Goal: Navigation & Orientation: Find specific page/section

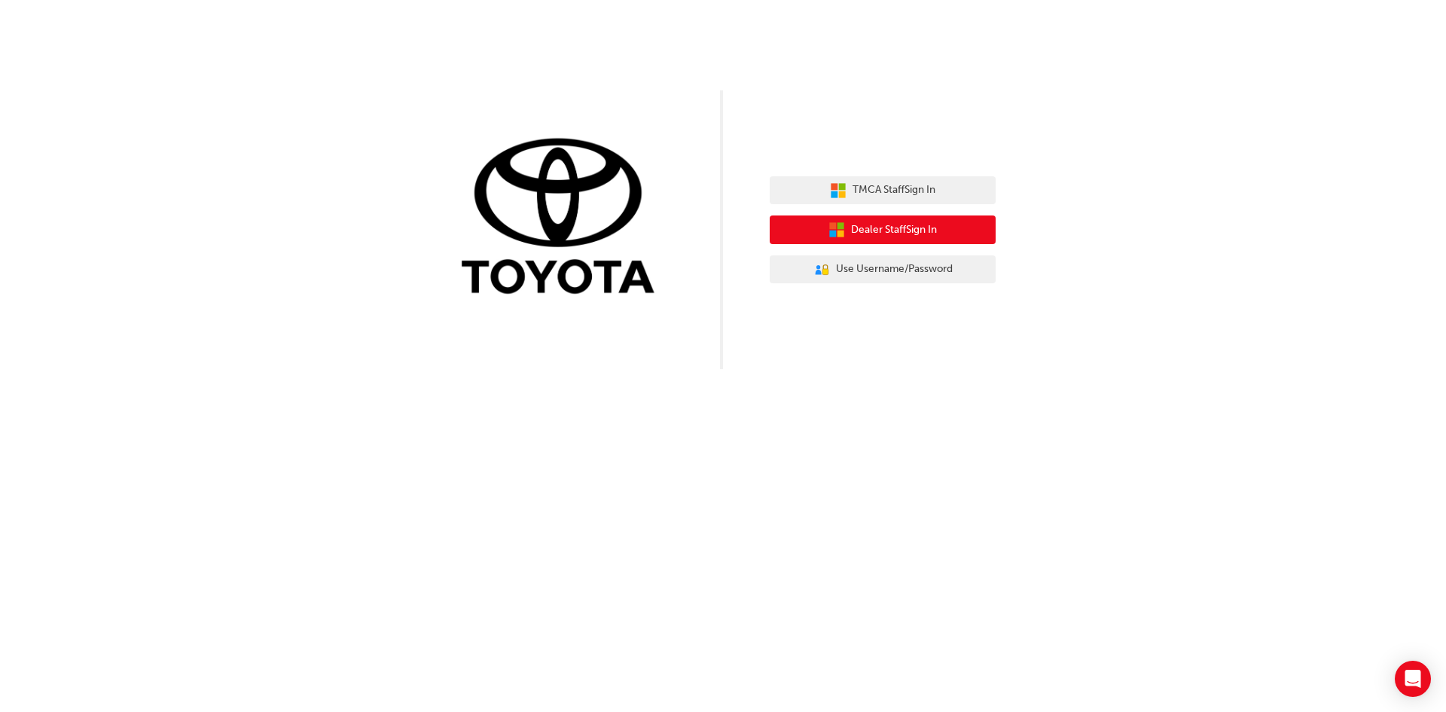
click at [872, 233] on span "Dealer Staff Sign In" at bounding box center [894, 229] width 86 height 17
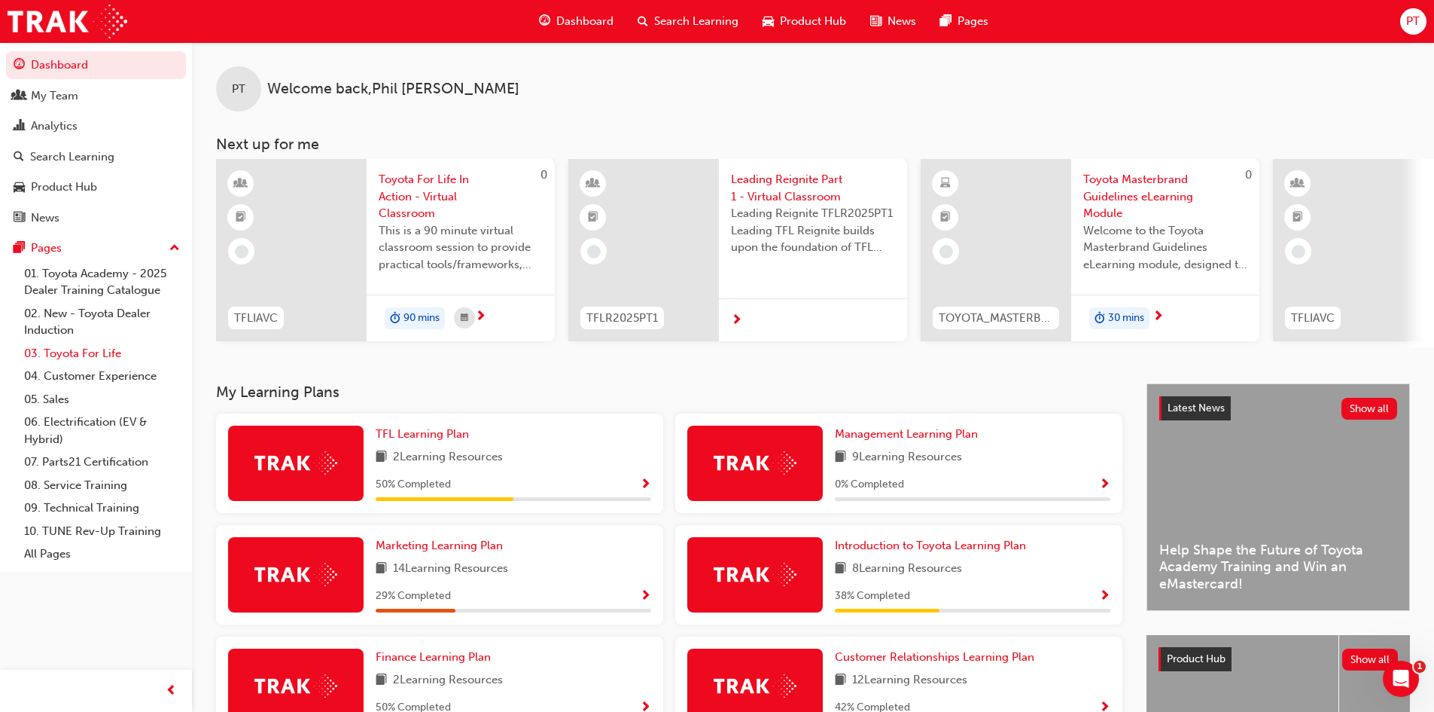
click at [72, 354] on link "03. Toyota For Life" at bounding box center [102, 353] width 168 height 23
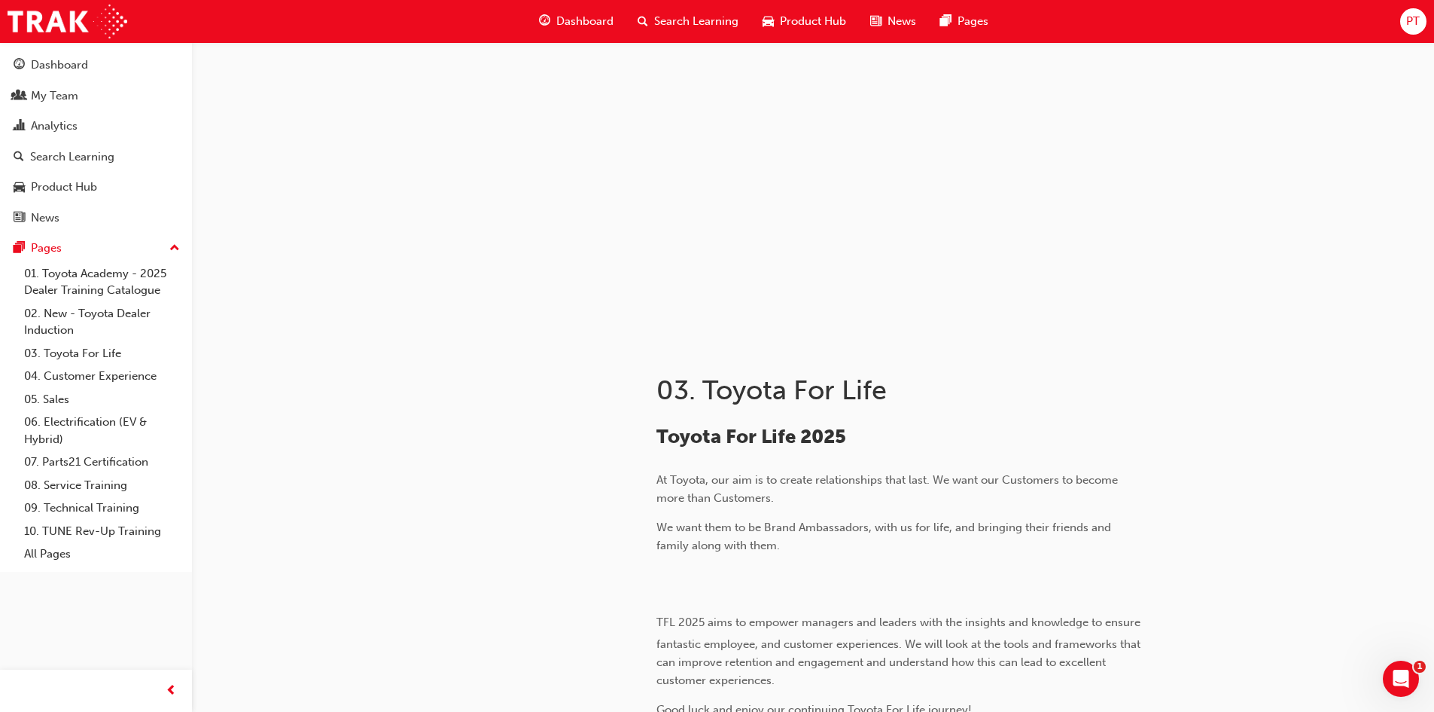
click at [589, 22] on span "Dashboard" at bounding box center [584, 21] width 57 height 17
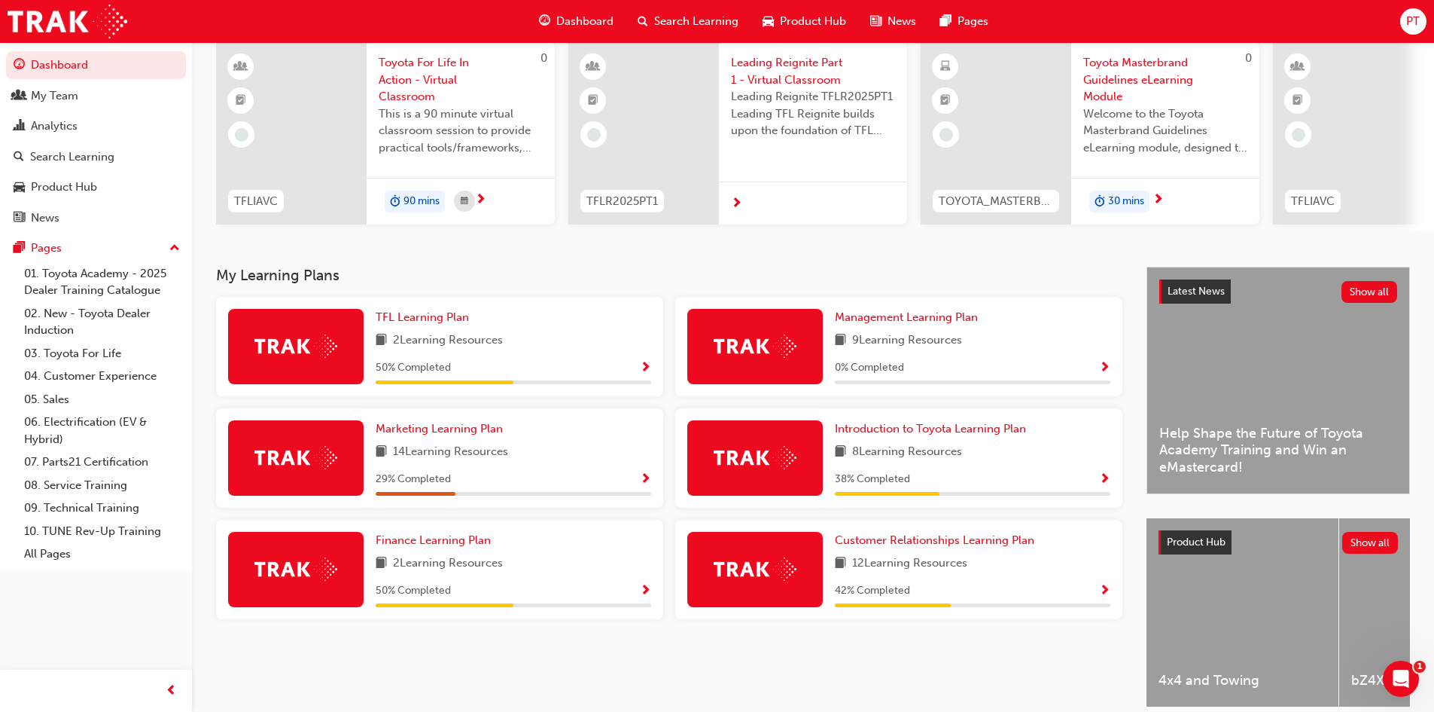
scroll to position [151, 0]
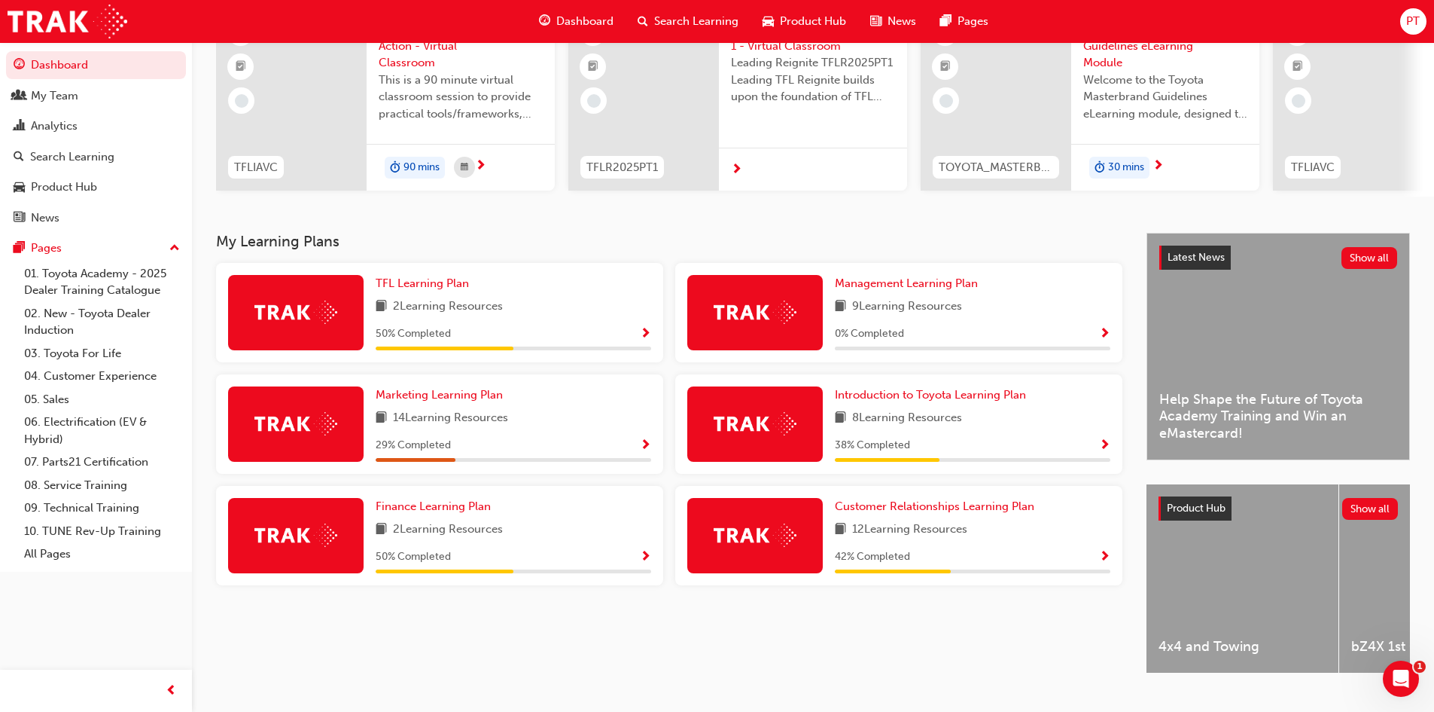
click at [642, 337] on span "Show Progress" at bounding box center [645, 335] width 11 height 14
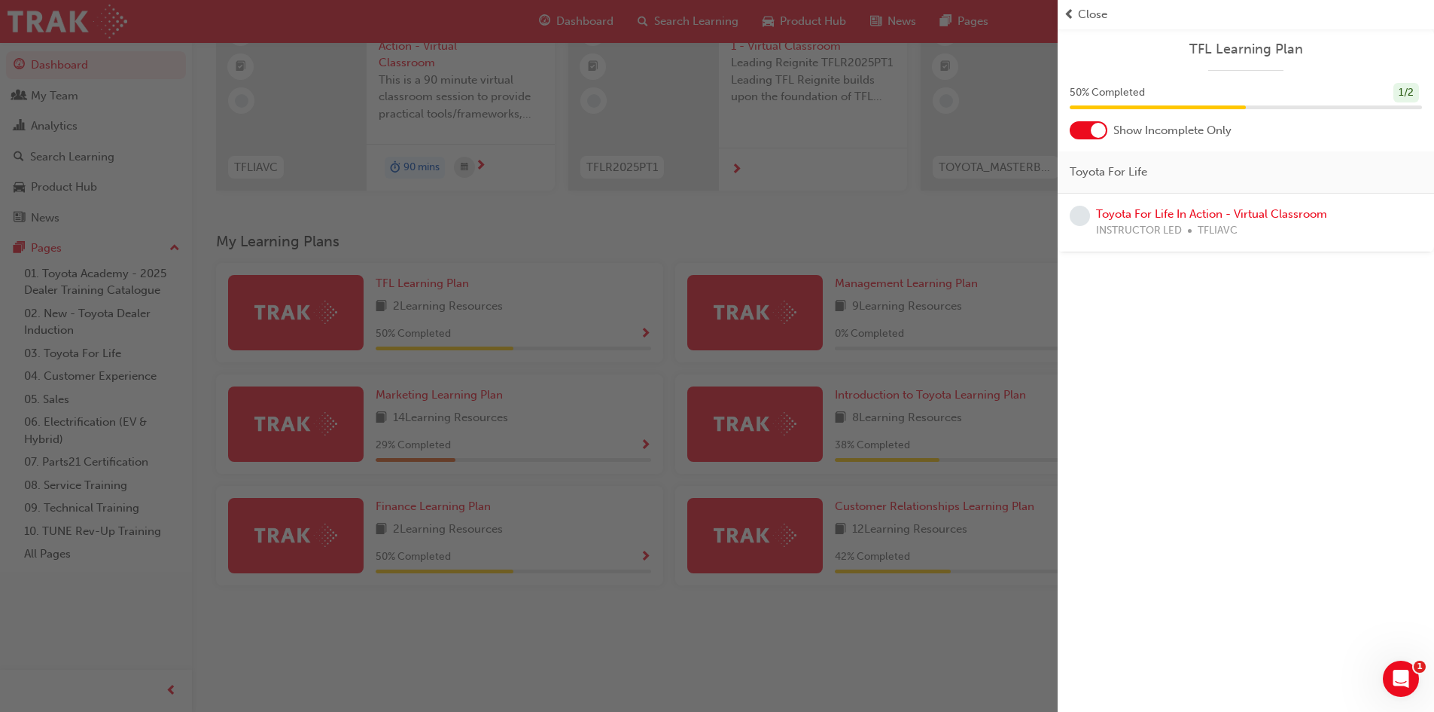
drag, startPoint x: 1103, startPoint y: 129, endPoint x: 1073, endPoint y: 132, distance: 30.3
click at [1073, 132] on div at bounding box center [1089, 130] width 38 height 18
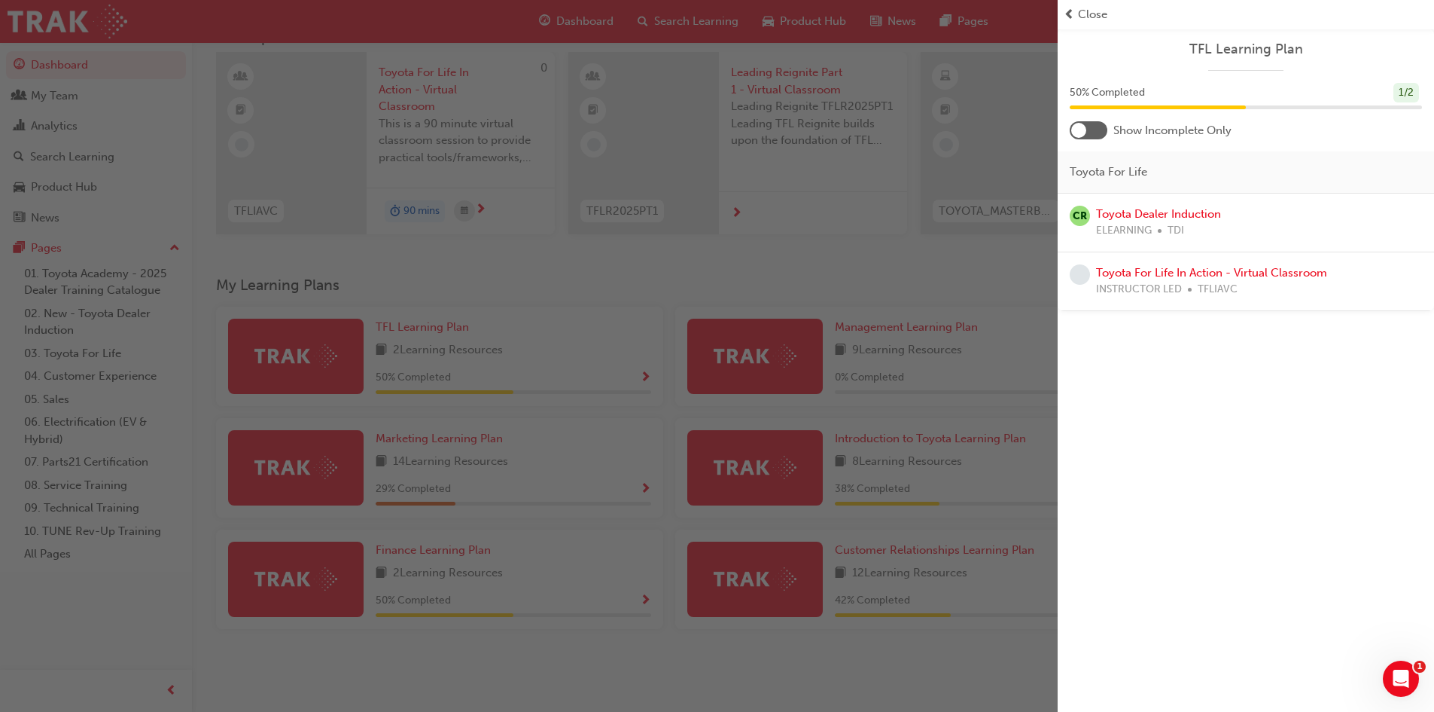
scroll to position [0, 0]
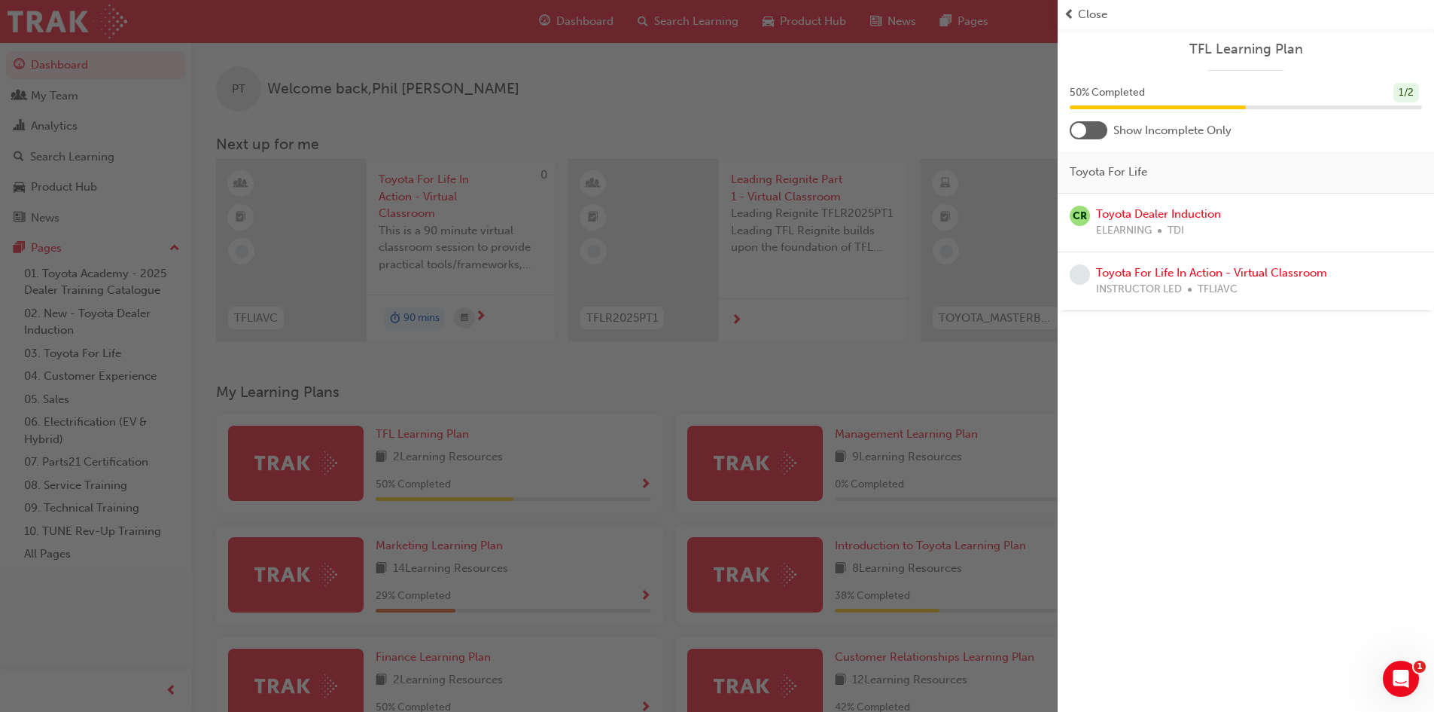
click at [1306, 108] on div at bounding box center [1246, 107] width 352 height 4
click at [1074, 14] on span "prev-icon" at bounding box center [1069, 14] width 11 height 17
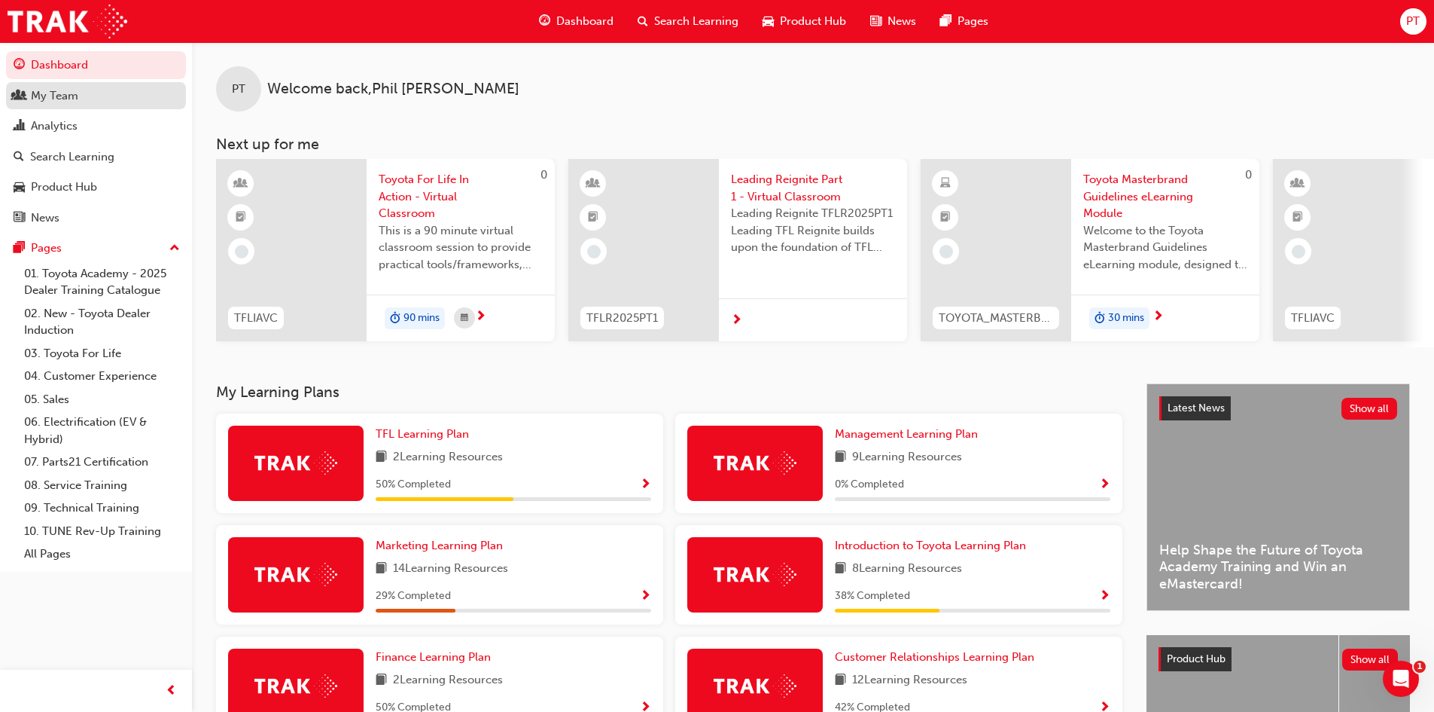
click at [50, 96] on div "My Team" at bounding box center [54, 95] width 47 height 17
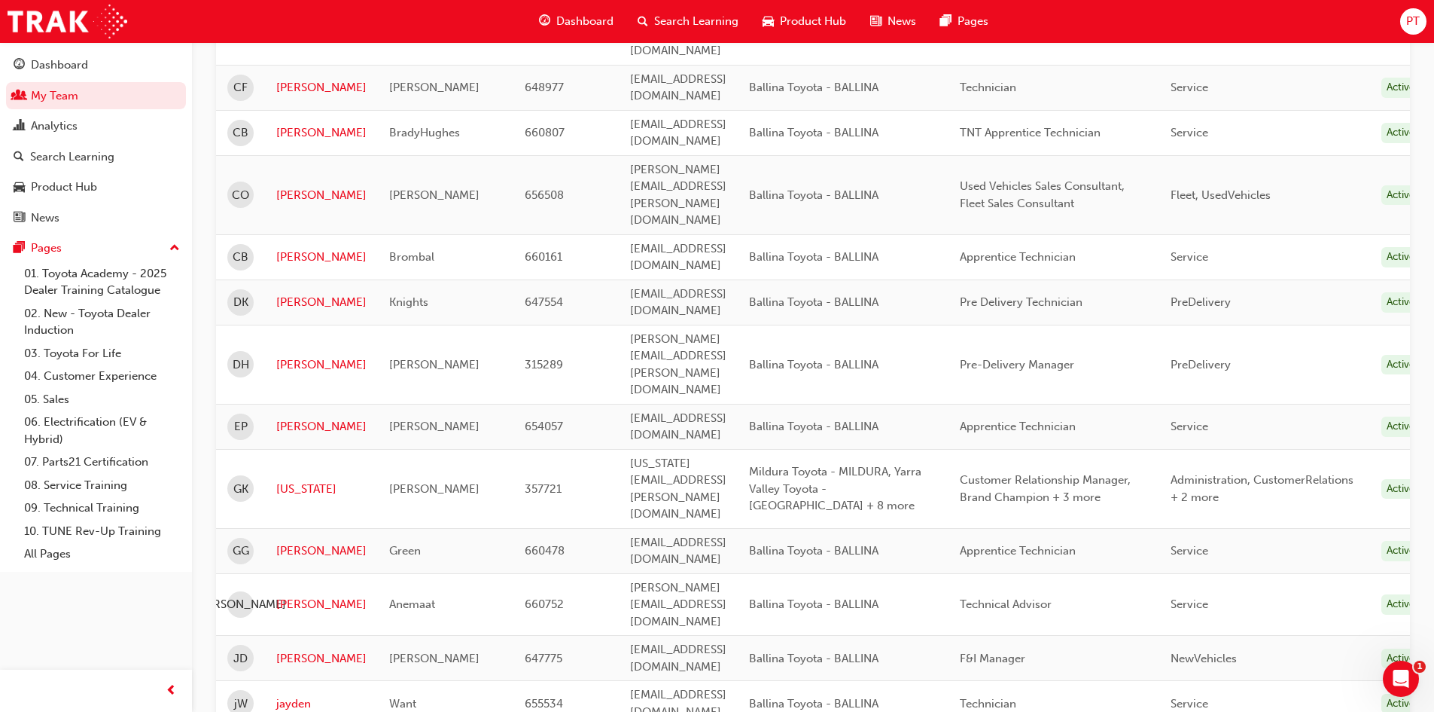
scroll to position [602, 0]
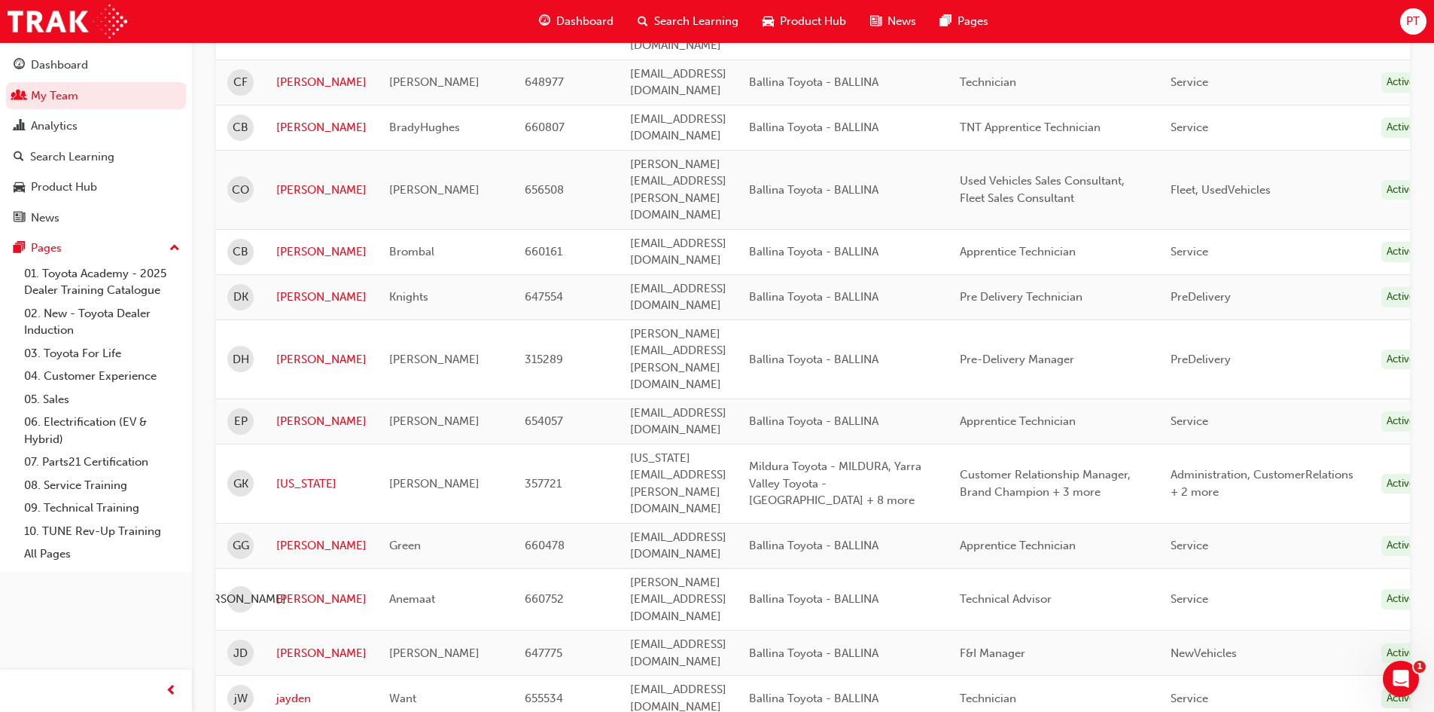
click at [390, 538] on span "Green" at bounding box center [405, 545] width 32 height 14
click at [286, 537] on link "[PERSON_NAME]" at bounding box center [321, 545] width 90 height 17
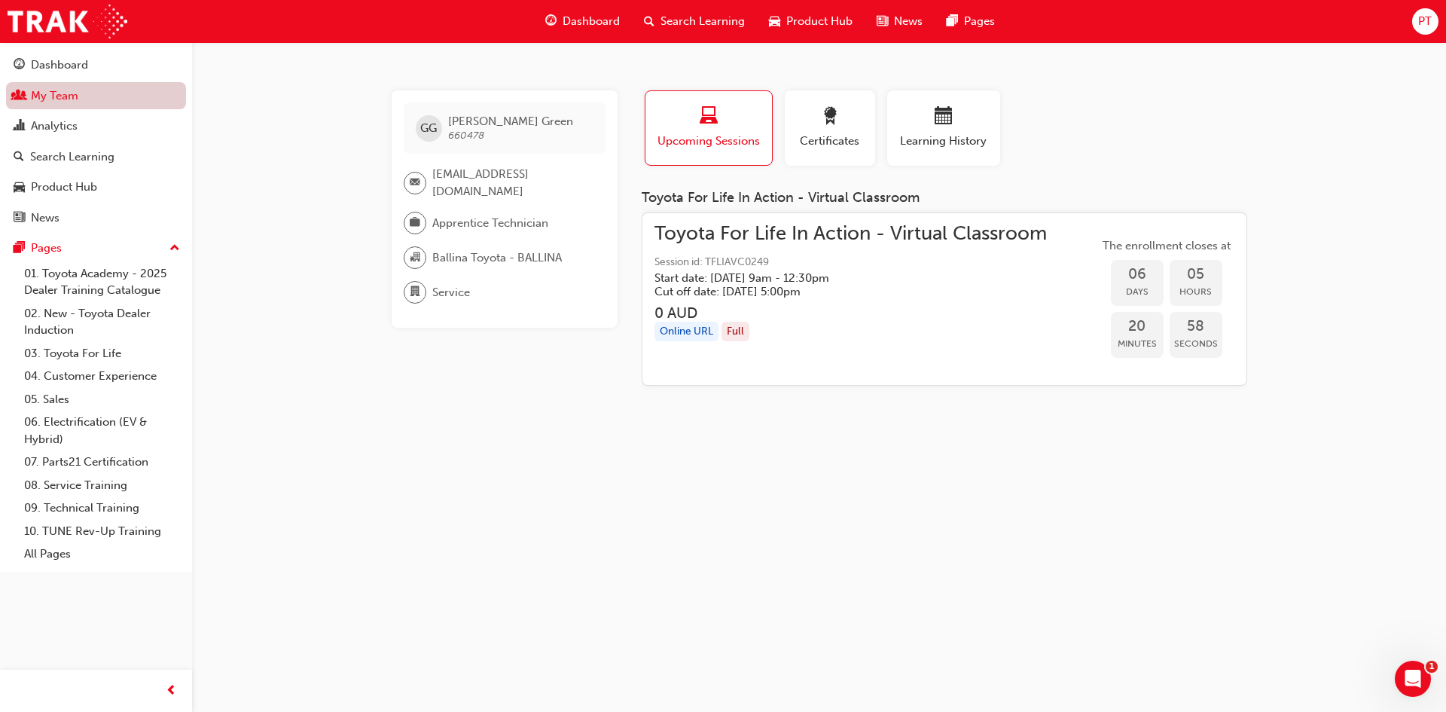
click at [70, 90] on link "My Team" at bounding box center [96, 96] width 180 height 28
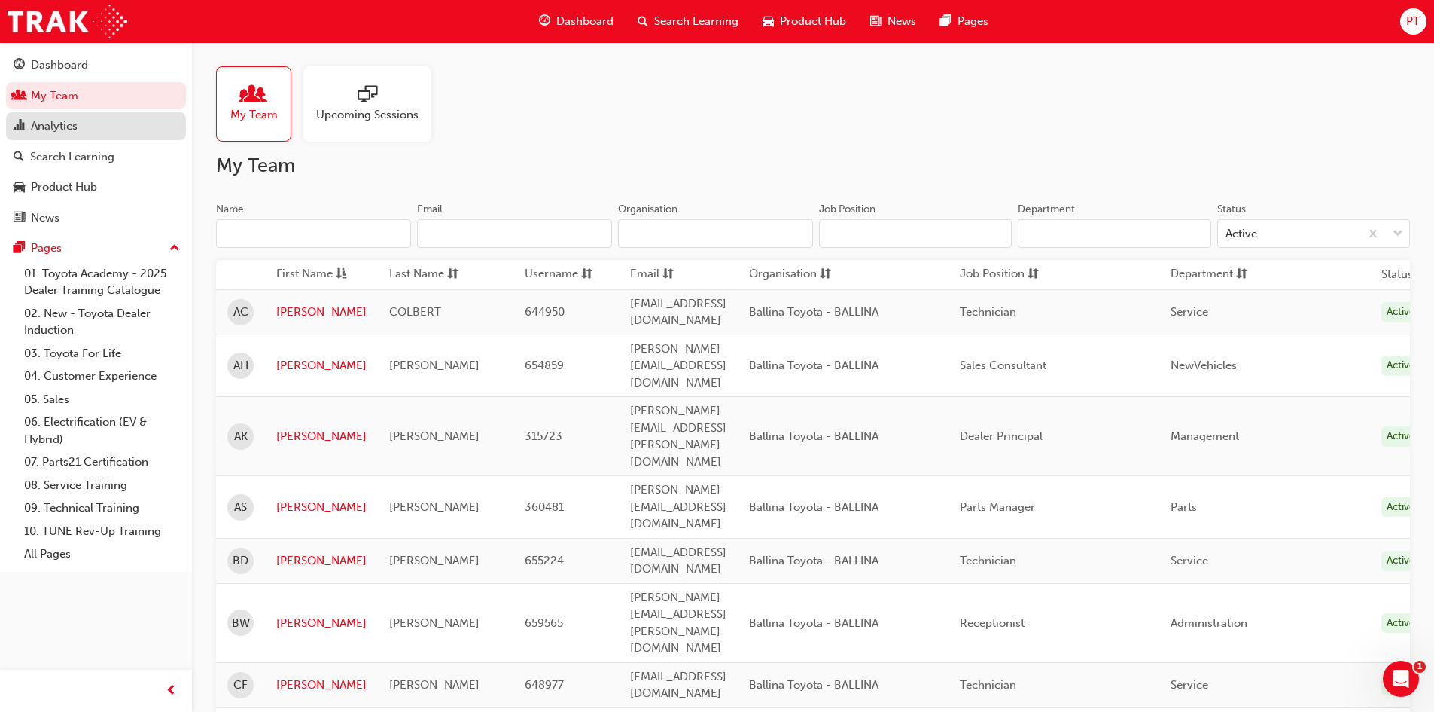
click at [56, 124] on div "Analytics" at bounding box center [54, 125] width 47 height 17
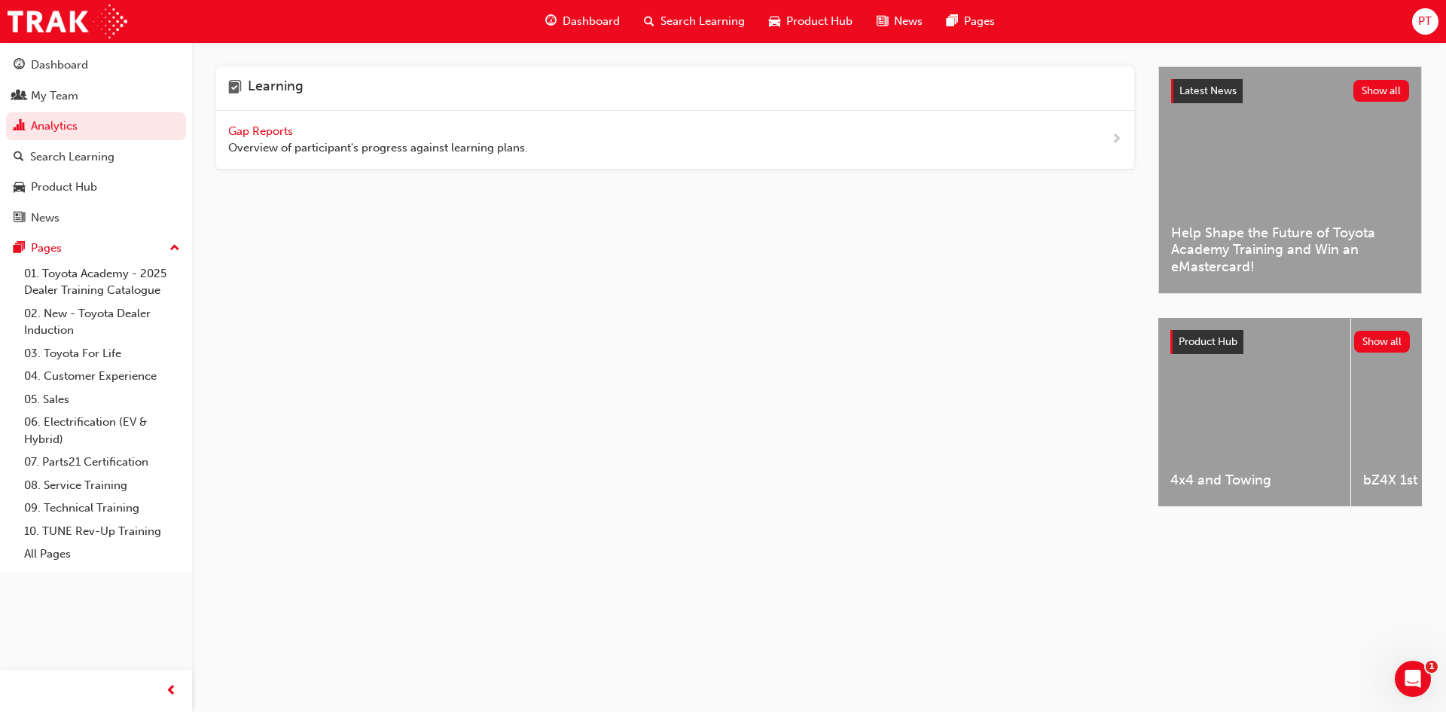
click at [1116, 141] on span "next-icon" at bounding box center [1116, 139] width 11 height 19
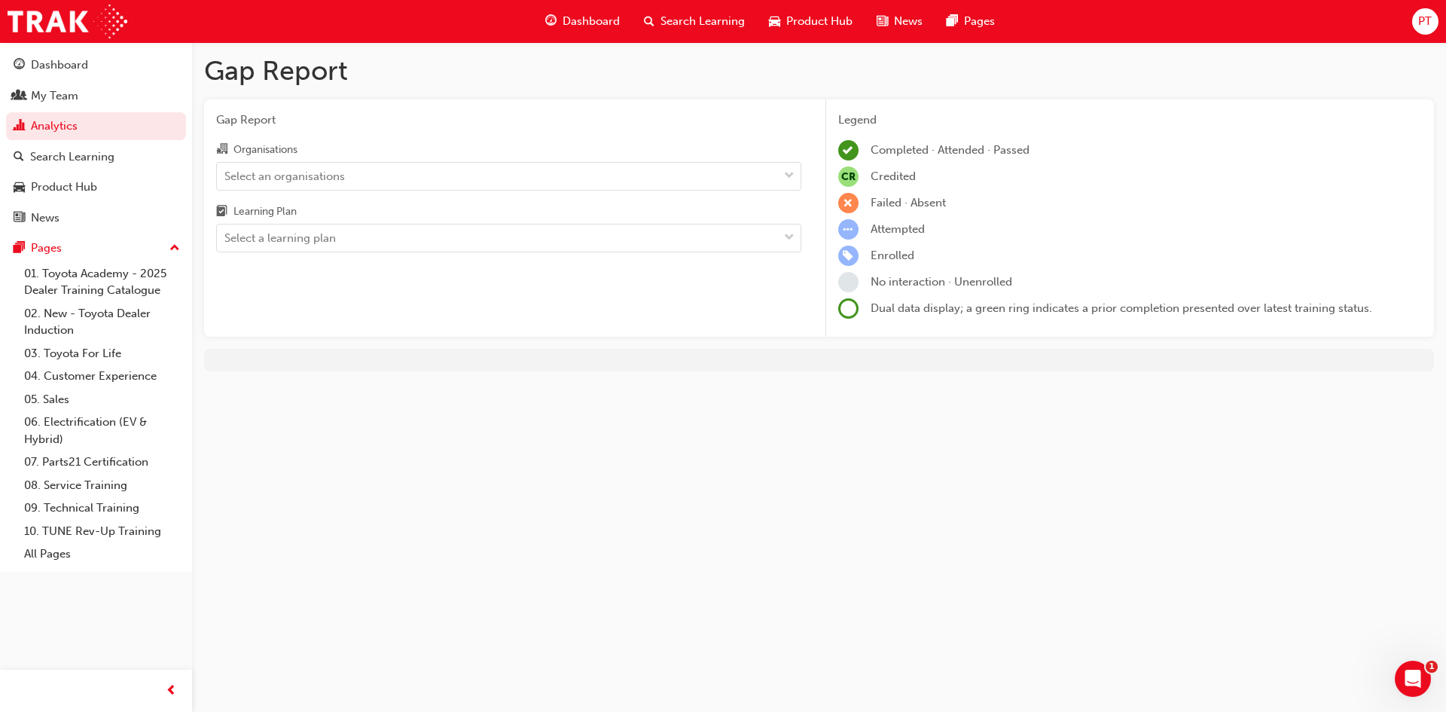
click at [852, 202] on span "learningRecordVerb_FAIL-icon" at bounding box center [848, 203] width 20 height 20
click at [788, 177] on span "down-icon" at bounding box center [789, 176] width 11 height 20
click at [226, 177] on input "Organisations Select an organisations" at bounding box center [225, 175] width 2 height 13
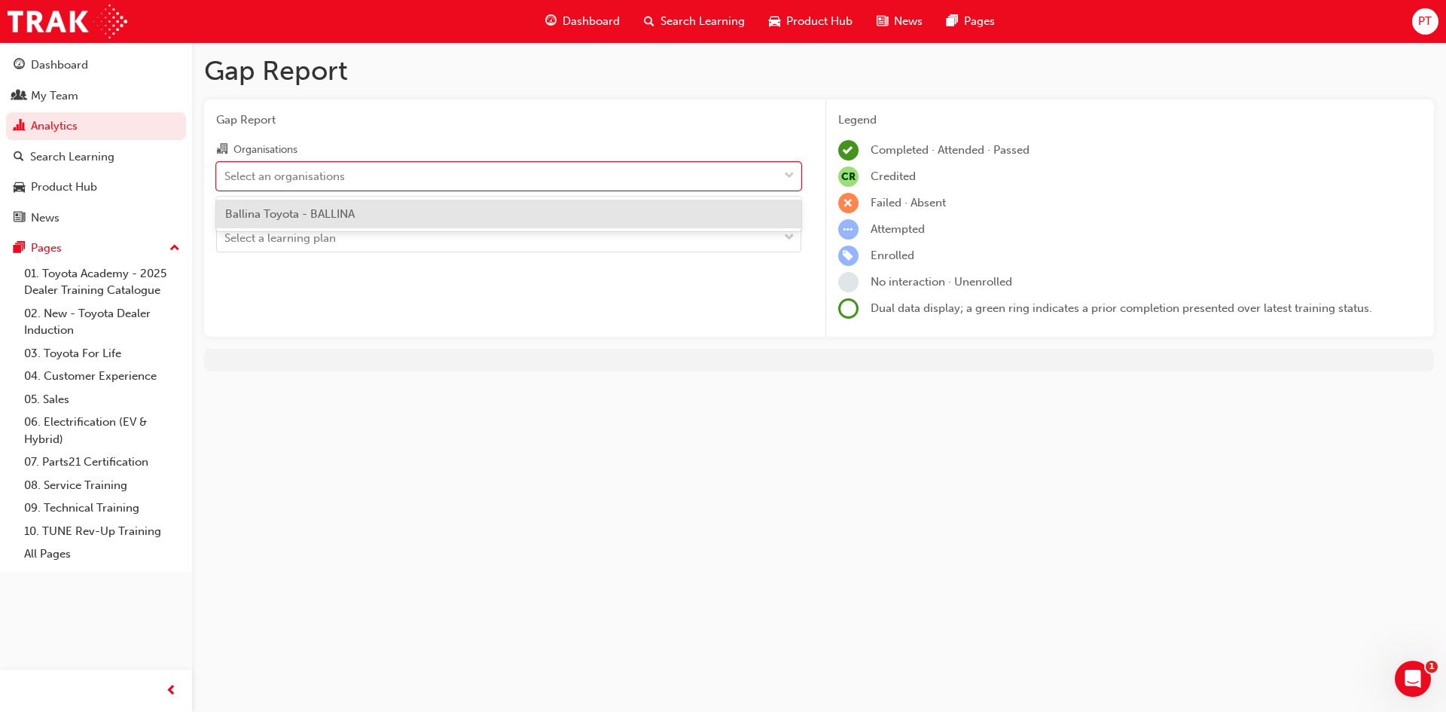
click at [638, 209] on div "Ballina Toyota - BALLINA" at bounding box center [508, 214] width 585 height 29
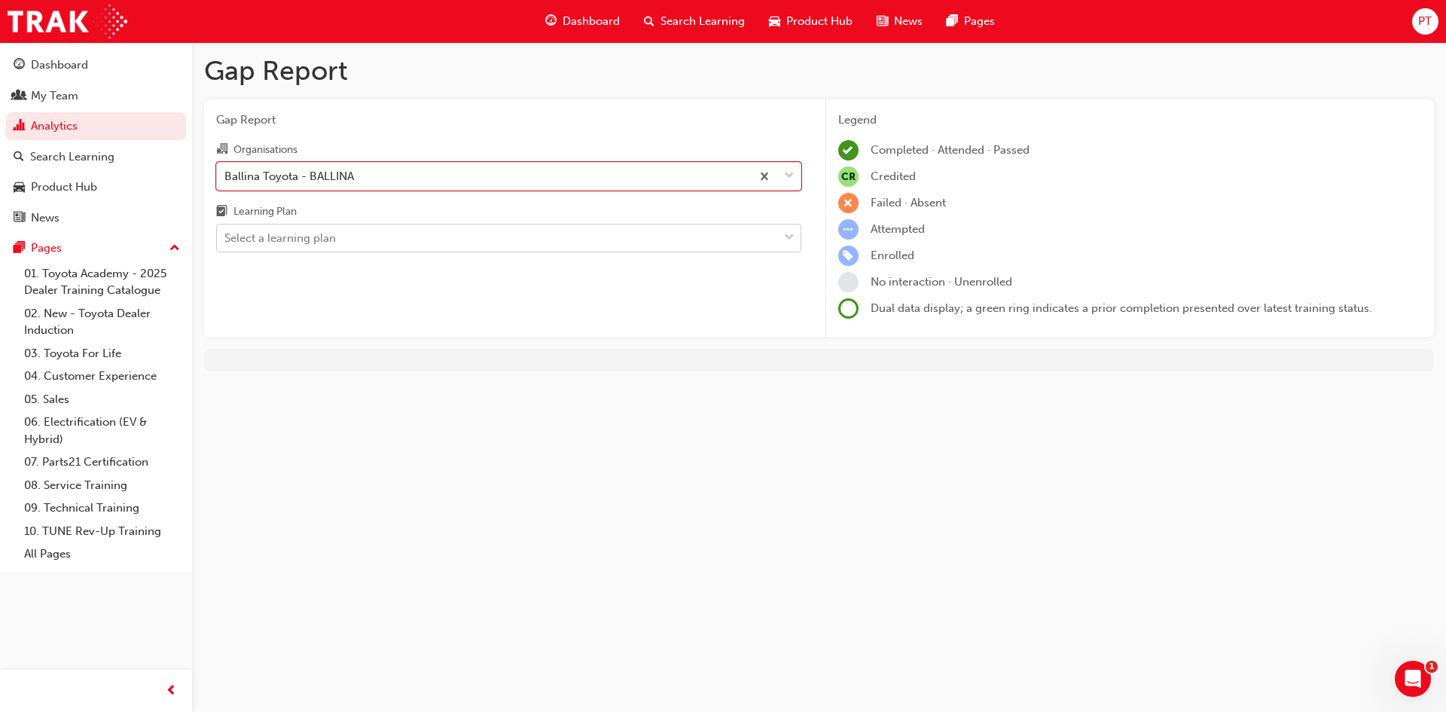
click at [590, 235] on div "Select a learning plan" at bounding box center [497, 238] width 561 height 26
click at [226, 235] on input "Learning Plan Select a learning plan" at bounding box center [225, 237] width 2 height 13
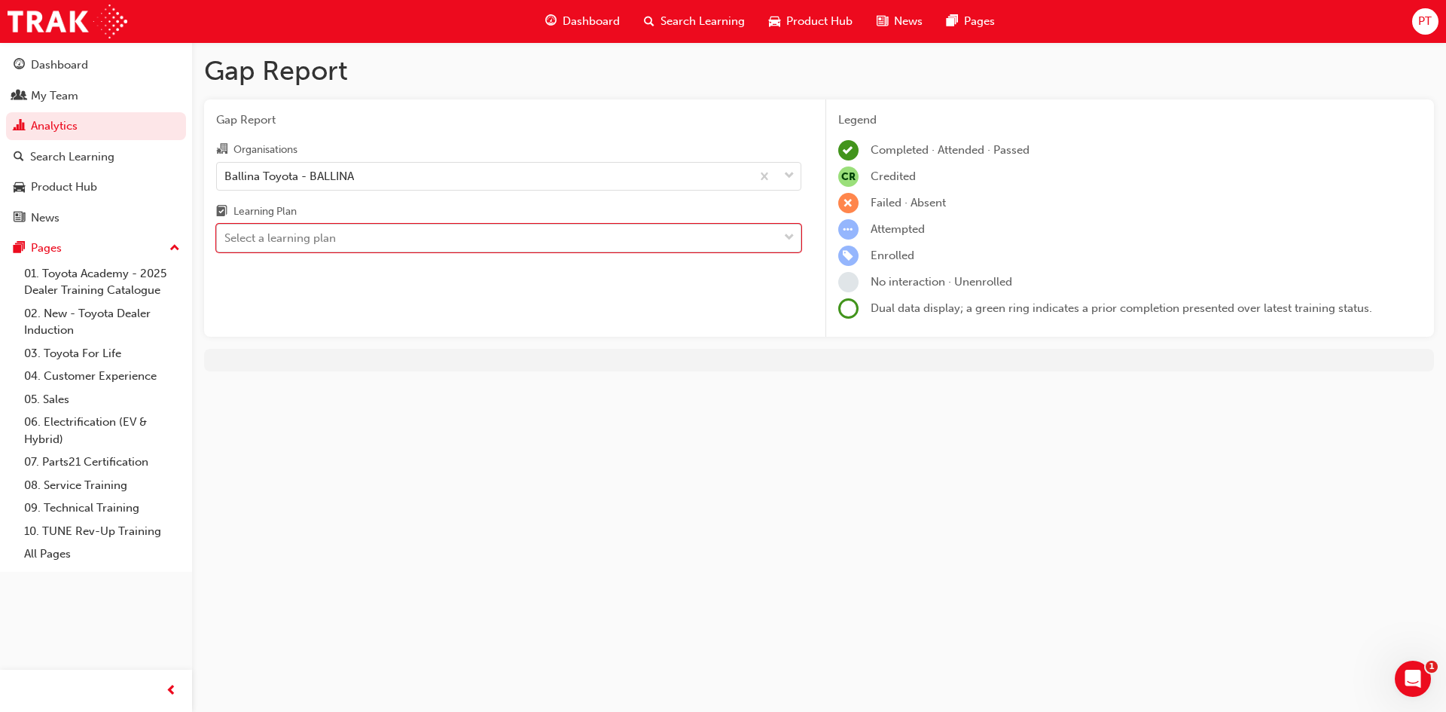
click at [590, 235] on div "Select a learning plan" at bounding box center [497, 238] width 561 height 26
click at [226, 235] on input "Learning Plan 0 results available. Select is focused ,type to refine list, pres…" at bounding box center [225, 237] width 2 height 13
click at [989, 397] on div "Gap Report Gap Report Organisations Ballina Toyota - BALLINA Learning Plan 0 re…" at bounding box center [723, 356] width 1446 height 712
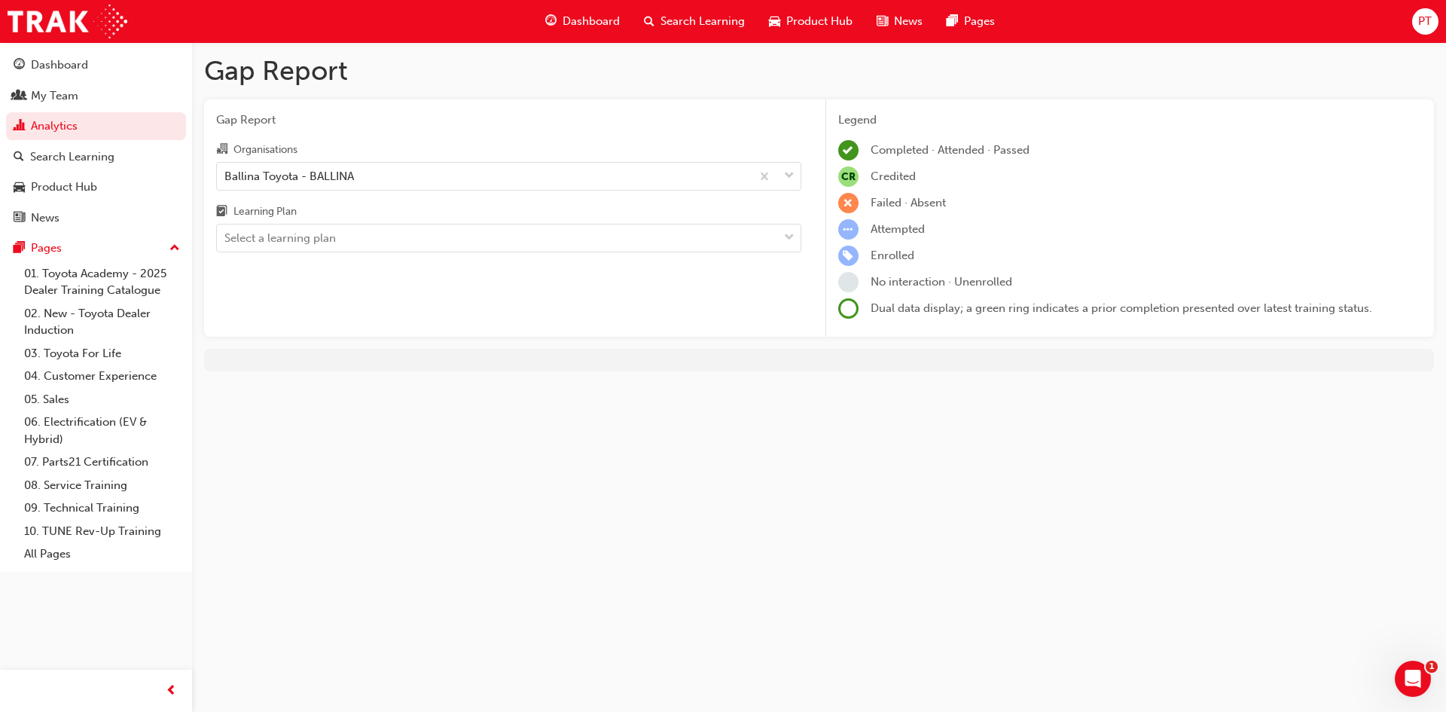
click at [846, 251] on span "learningRecordVerb_ENROLL-icon" at bounding box center [848, 255] width 20 height 20
click at [847, 254] on span "learningRecordVerb_ENROLL-icon" at bounding box center [848, 255] width 20 height 20
click at [849, 310] on span at bounding box center [848, 308] width 20 height 20
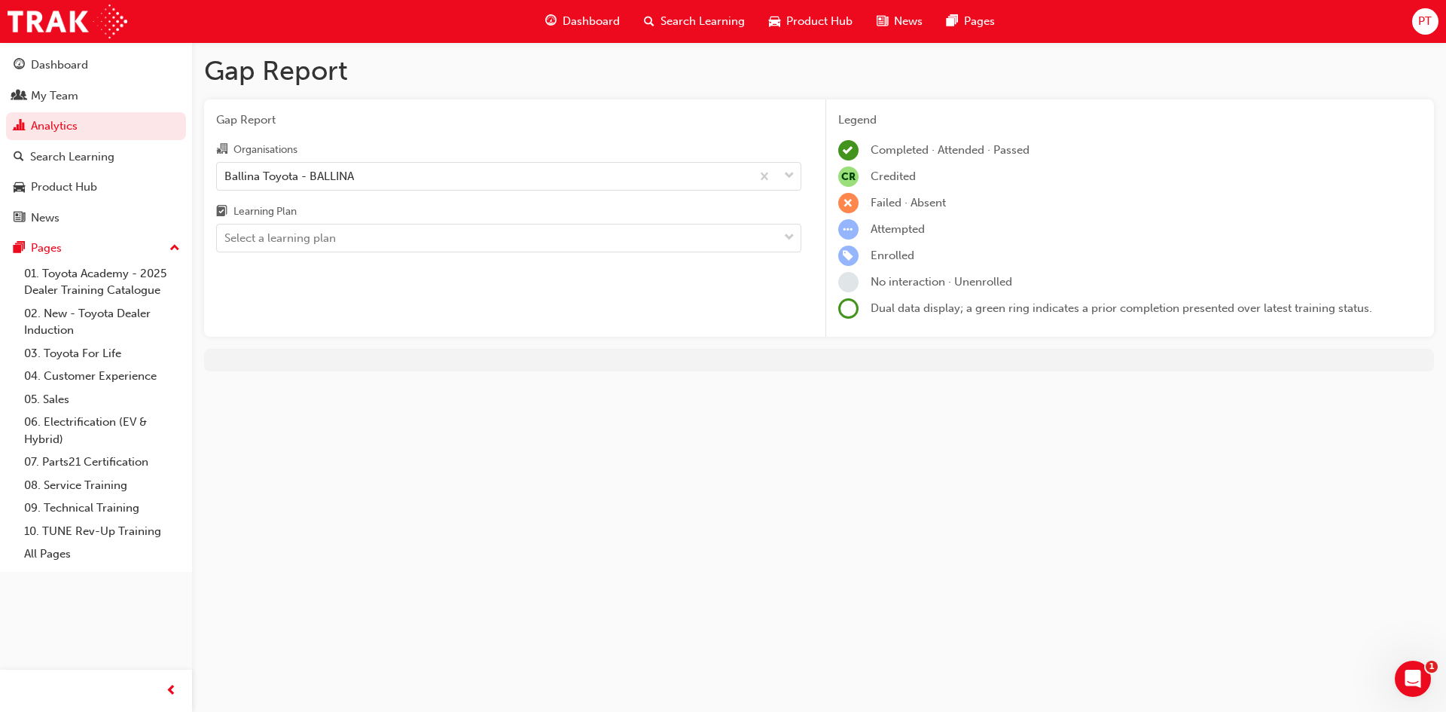
click at [849, 310] on span at bounding box center [848, 308] width 20 height 20
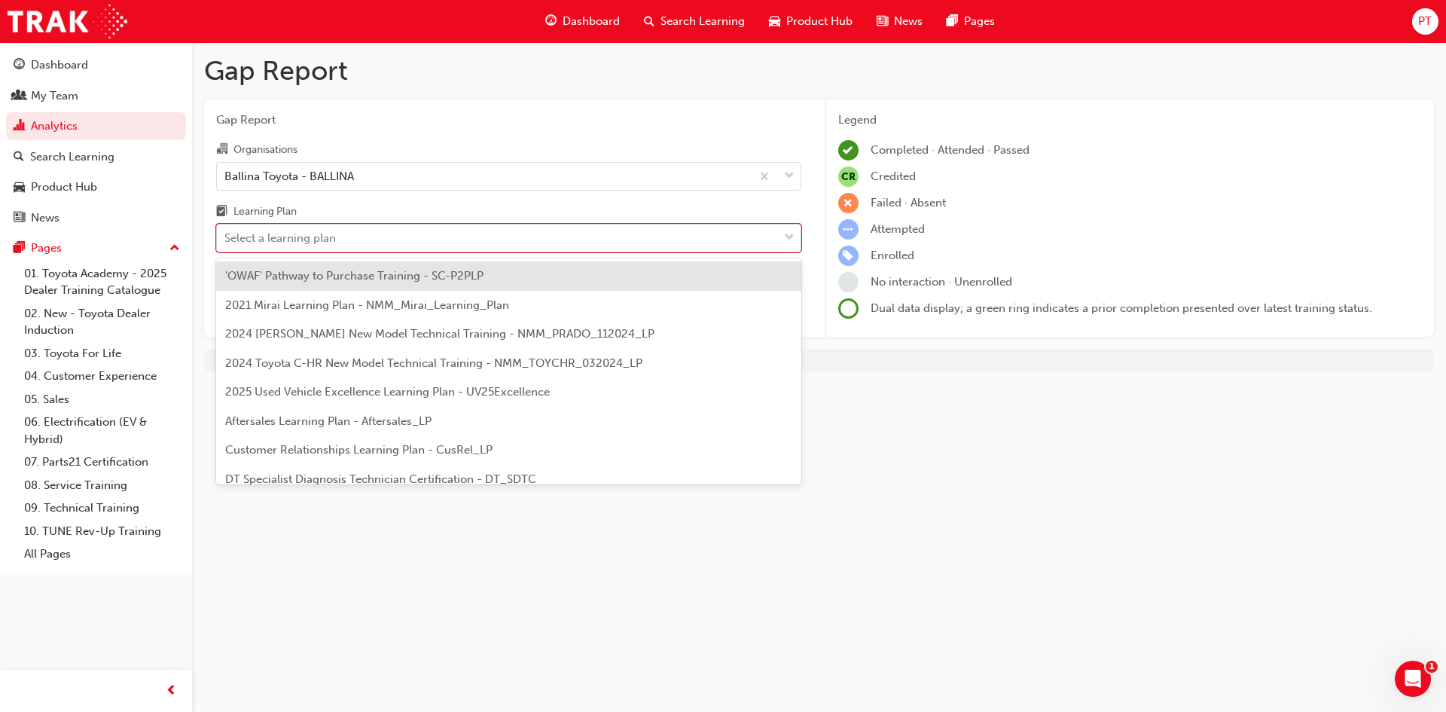
click at [317, 242] on div "Select a learning plan" at bounding box center [279, 238] width 111 height 17
click at [226, 242] on input "Learning Plan option 'OWAF' Pathway to Purchase Training - SC-P2PLP focused, 1 …" at bounding box center [225, 237] width 2 height 13
click at [938, 487] on div "Gap Report Gap Report Organisations Ballina Toyota - BALLINA Learning Plan opti…" at bounding box center [723, 356] width 1446 height 712
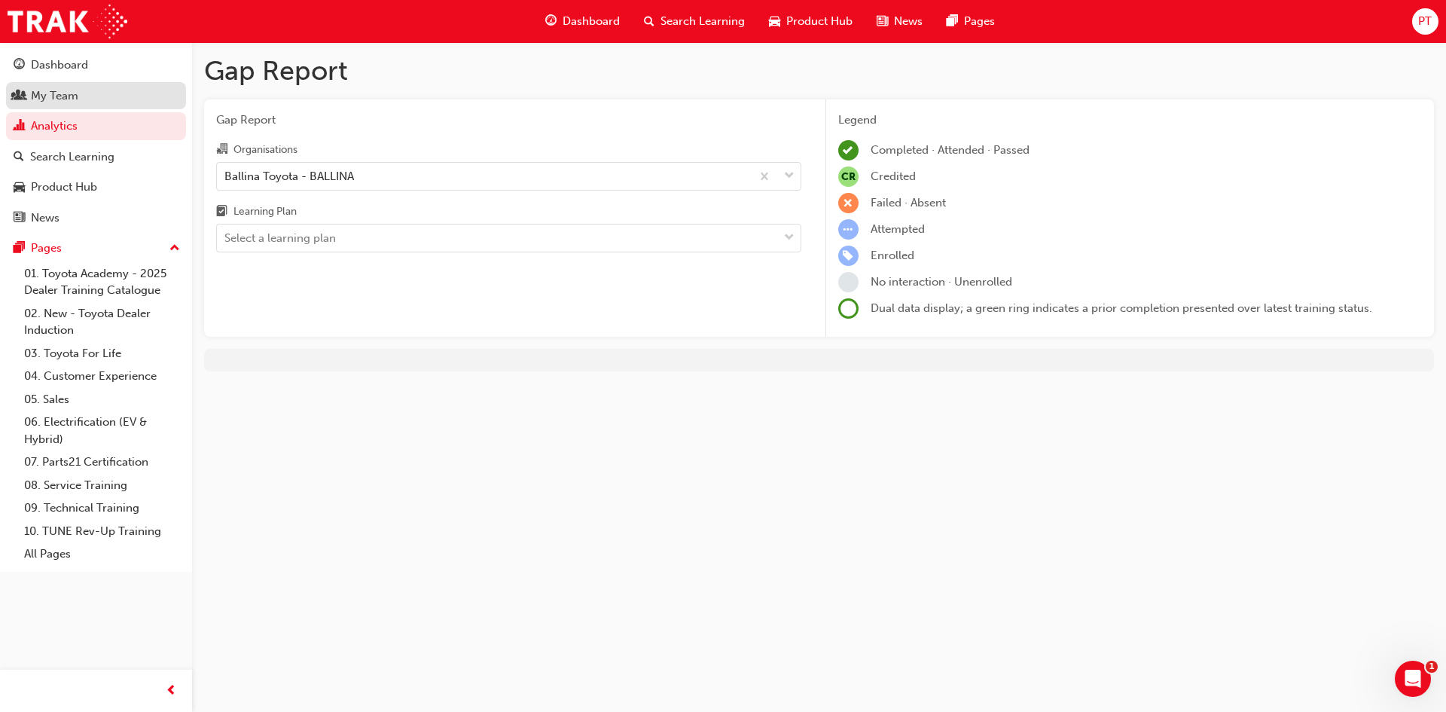
click at [66, 96] on div "My Team" at bounding box center [54, 95] width 47 height 17
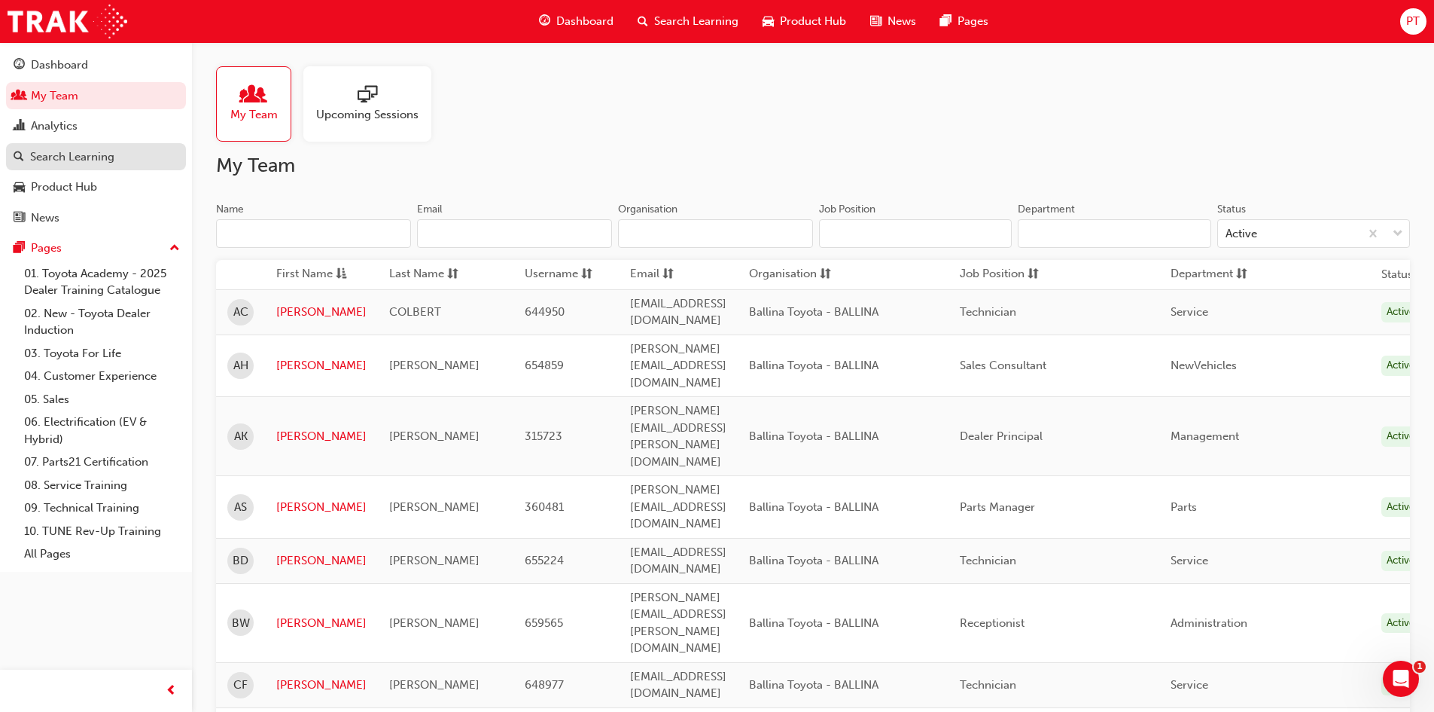
click at [71, 153] on div "Search Learning" at bounding box center [72, 156] width 84 height 17
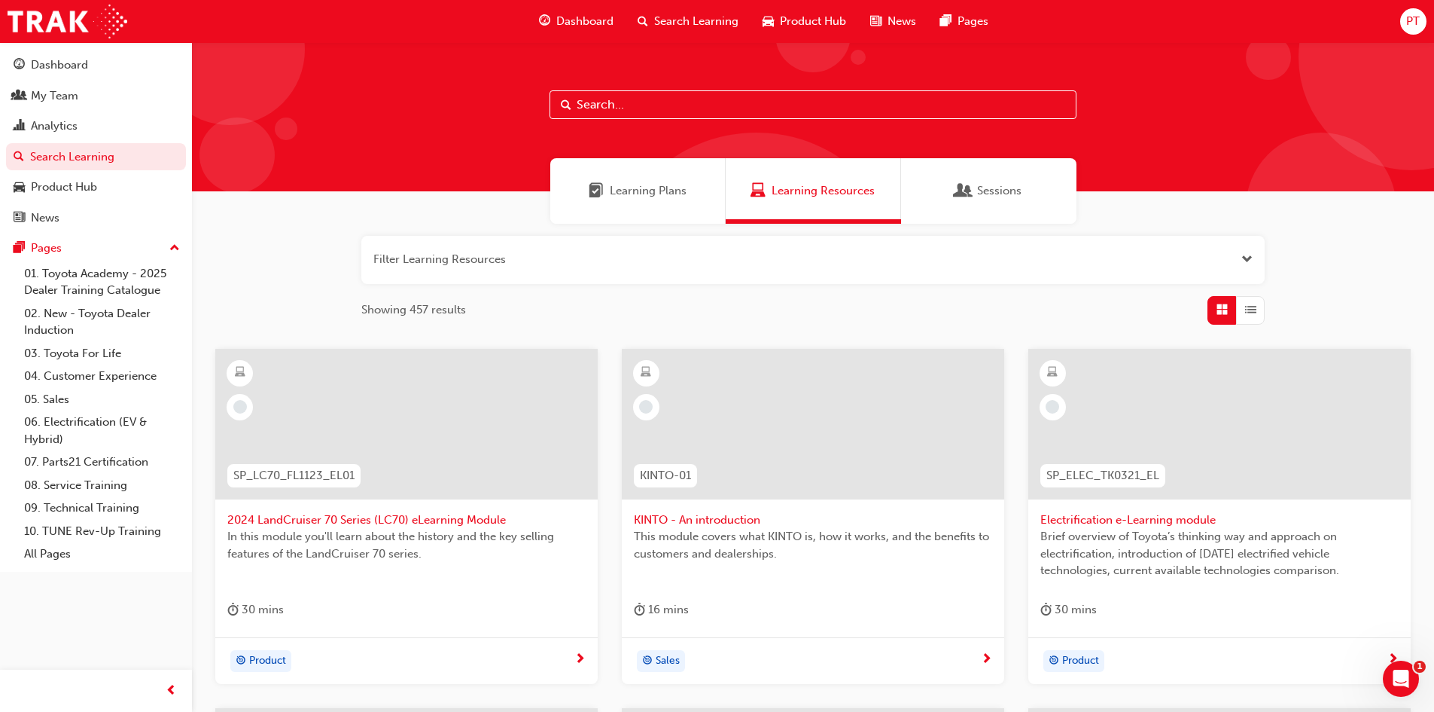
click at [629, 199] on span "Learning Plans" at bounding box center [648, 190] width 77 height 17
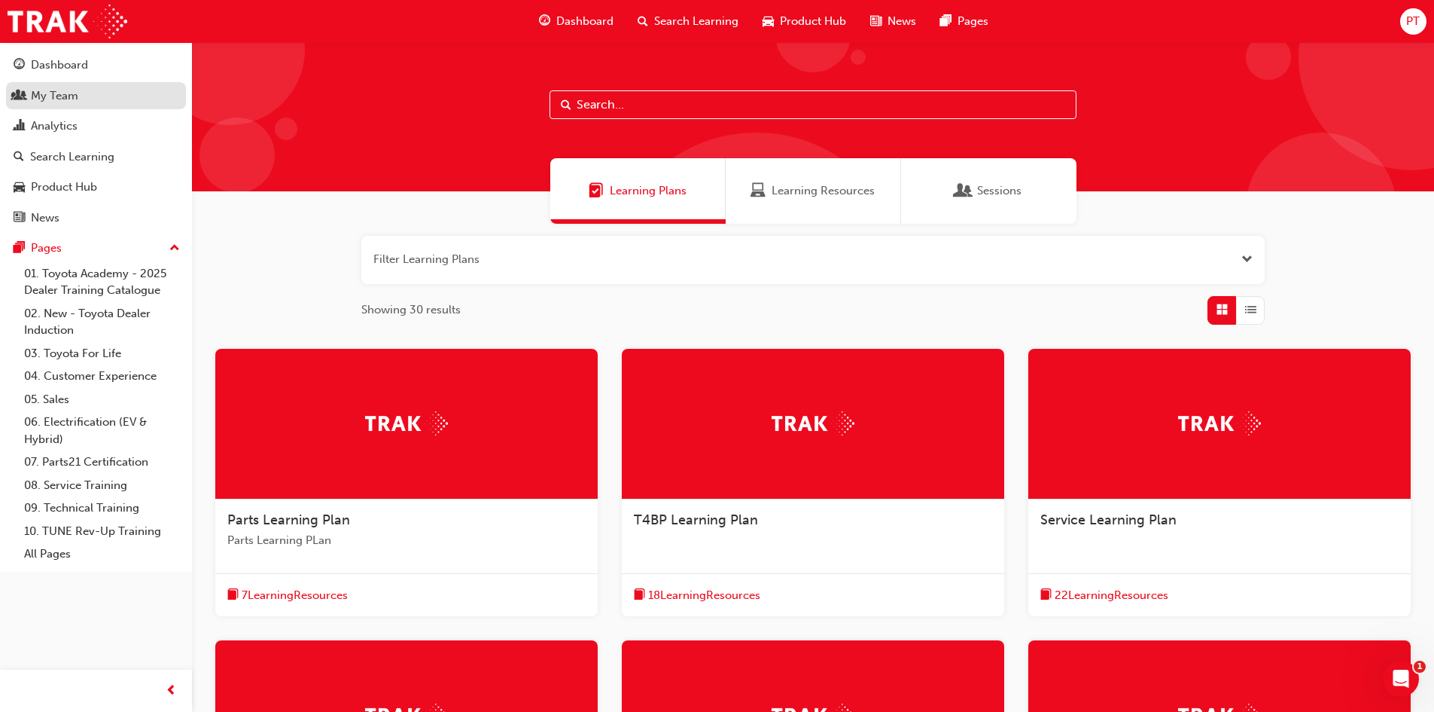
click at [66, 100] on div "My Team" at bounding box center [54, 95] width 47 height 17
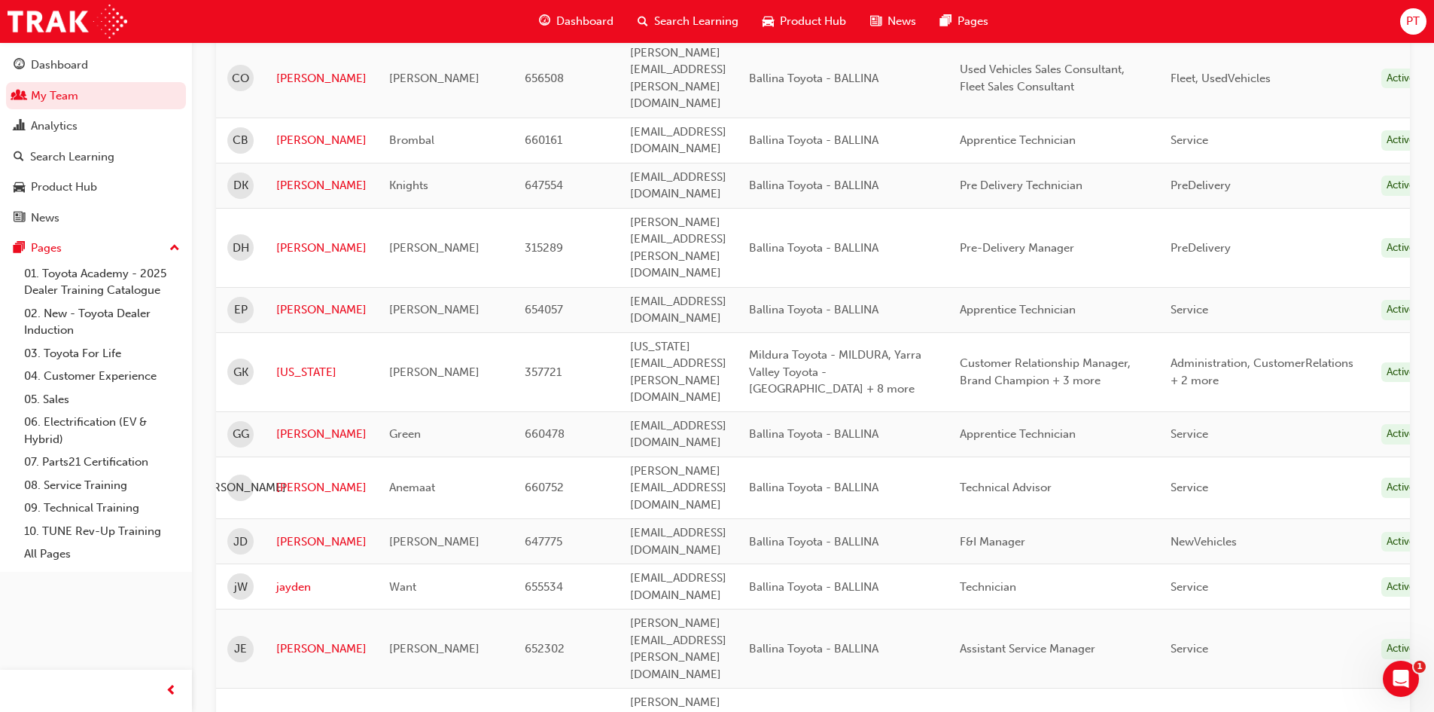
scroll to position [693, 0]
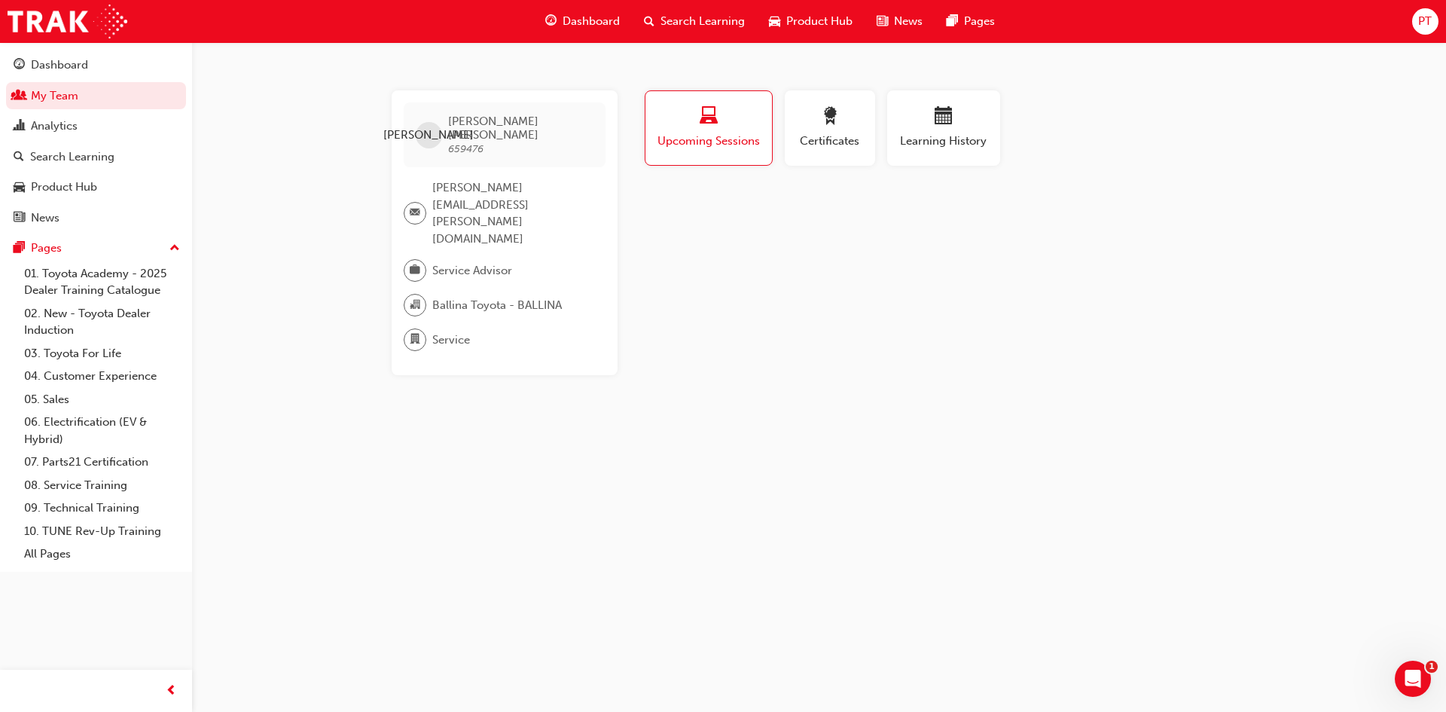
click at [714, 139] on span "Upcoming Sessions" at bounding box center [709, 141] width 104 height 17
click at [809, 128] on div "button" at bounding box center [830, 118] width 68 height 23
click at [725, 139] on span "Upcoming Sessions" at bounding box center [708, 141] width 105 height 17
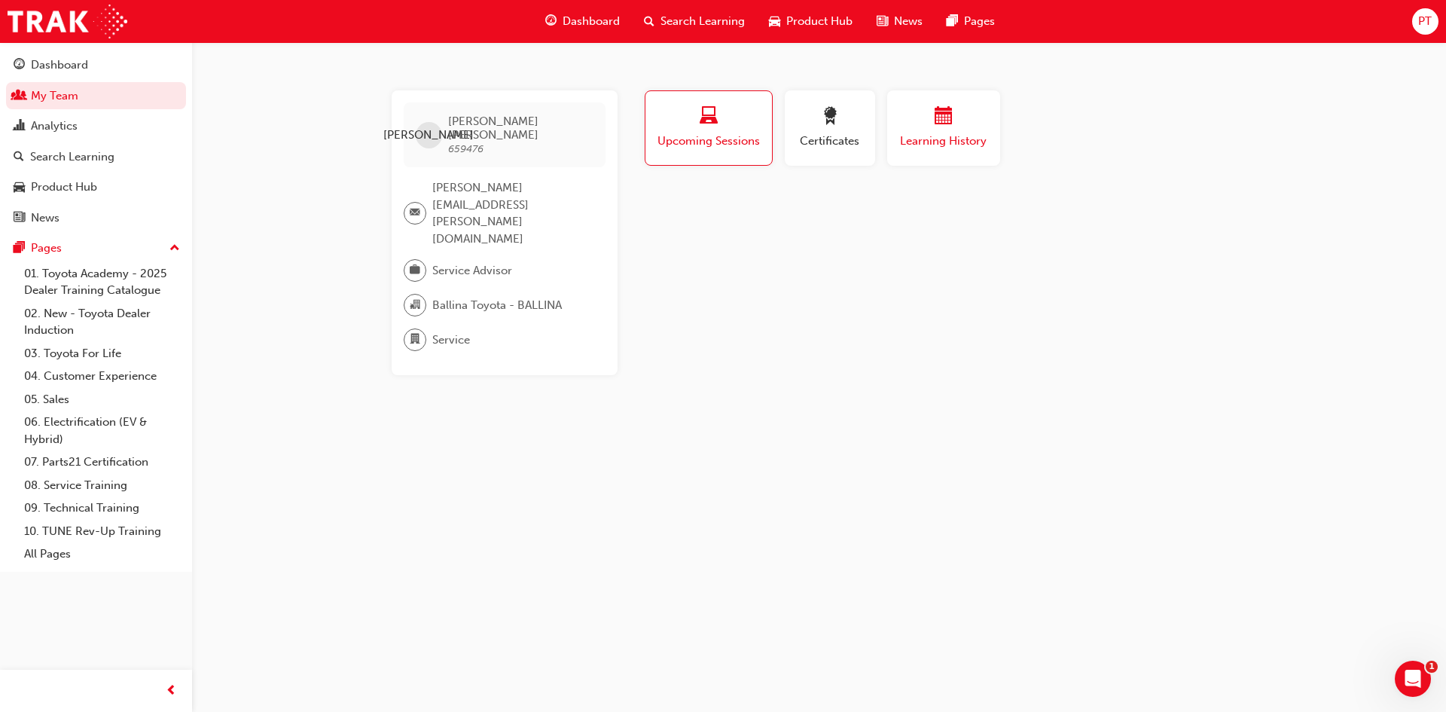
click at [939, 130] on div "Learning History" at bounding box center [943, 128] width 90 height 43
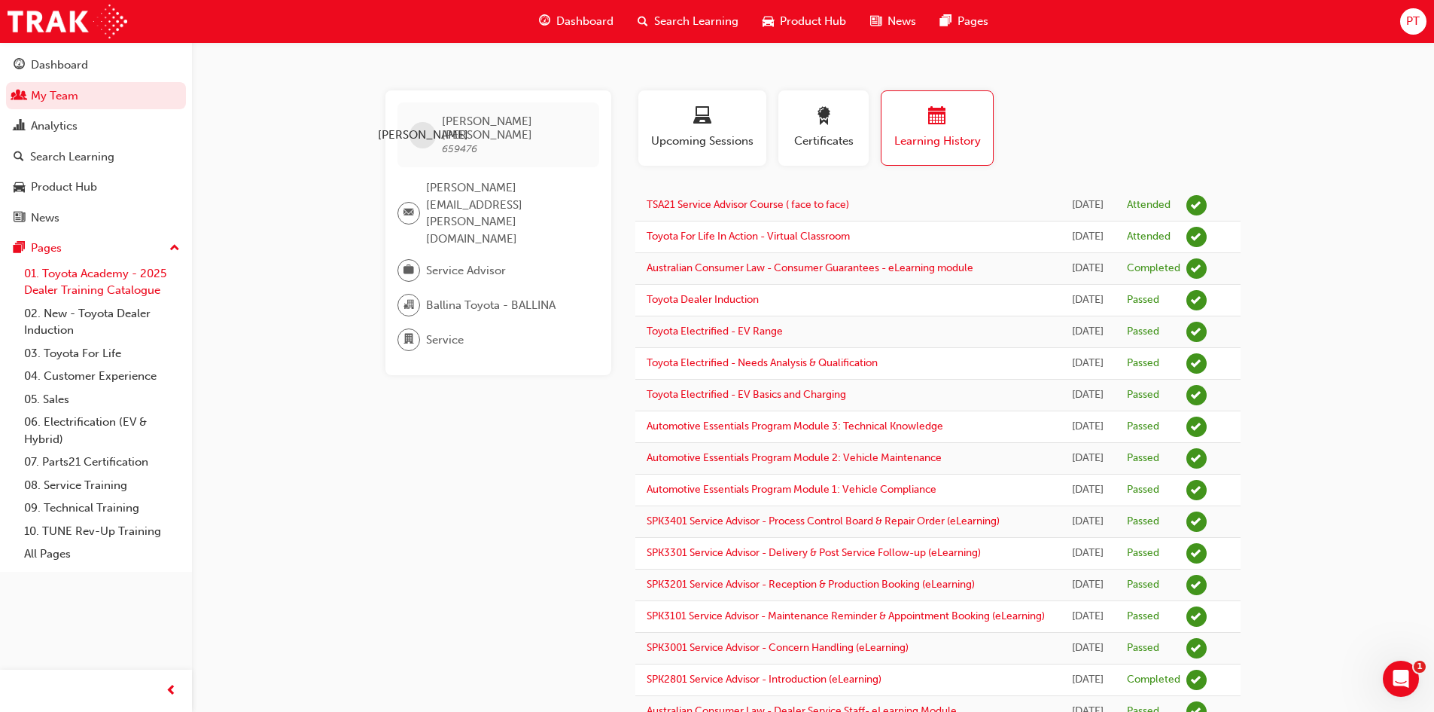
click at [78, 280] on link "01. Toyota Academy - 2025 Dealer Training Catalogue" at bounding box center [102, 282] width 168 height 40
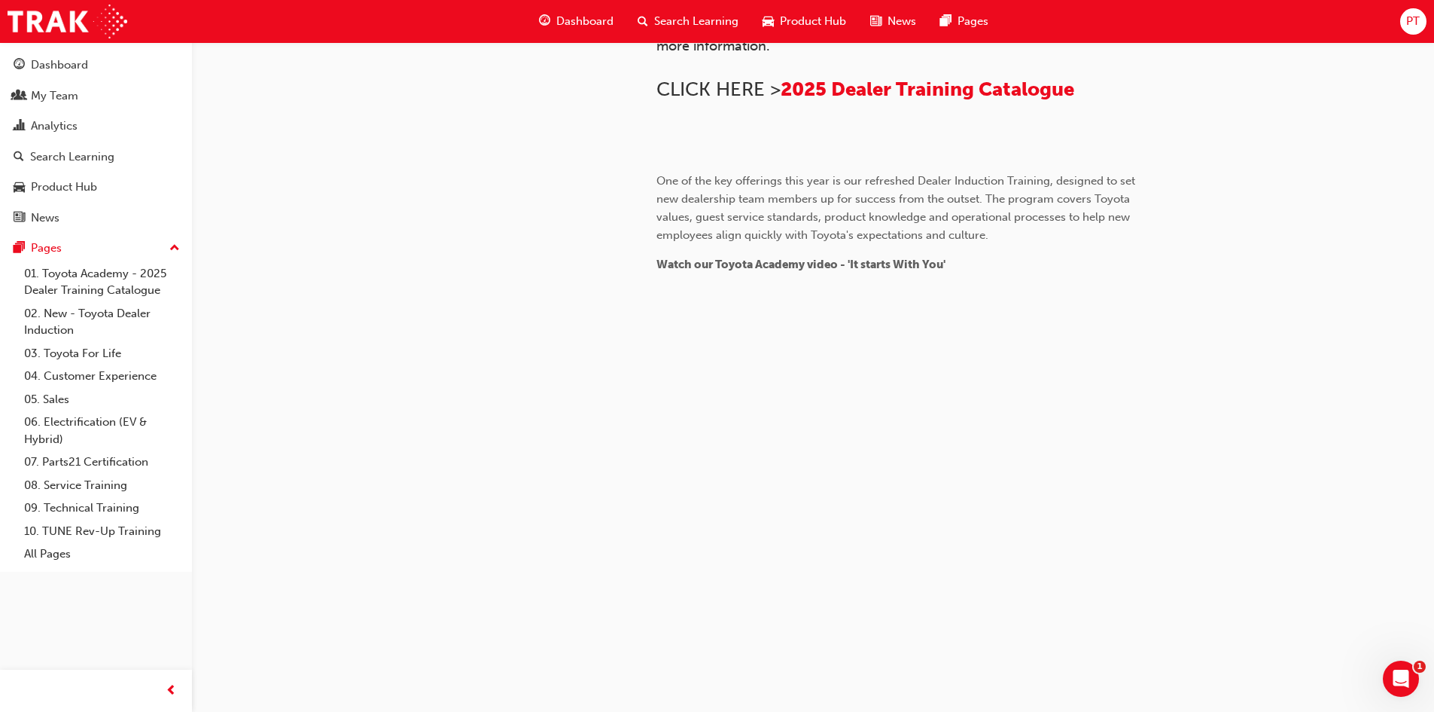
scroll to position [1364, 0]
click at [114, 349] on link "03. Toyota For Life" at bounding box center [102, 353] width 168 height 23
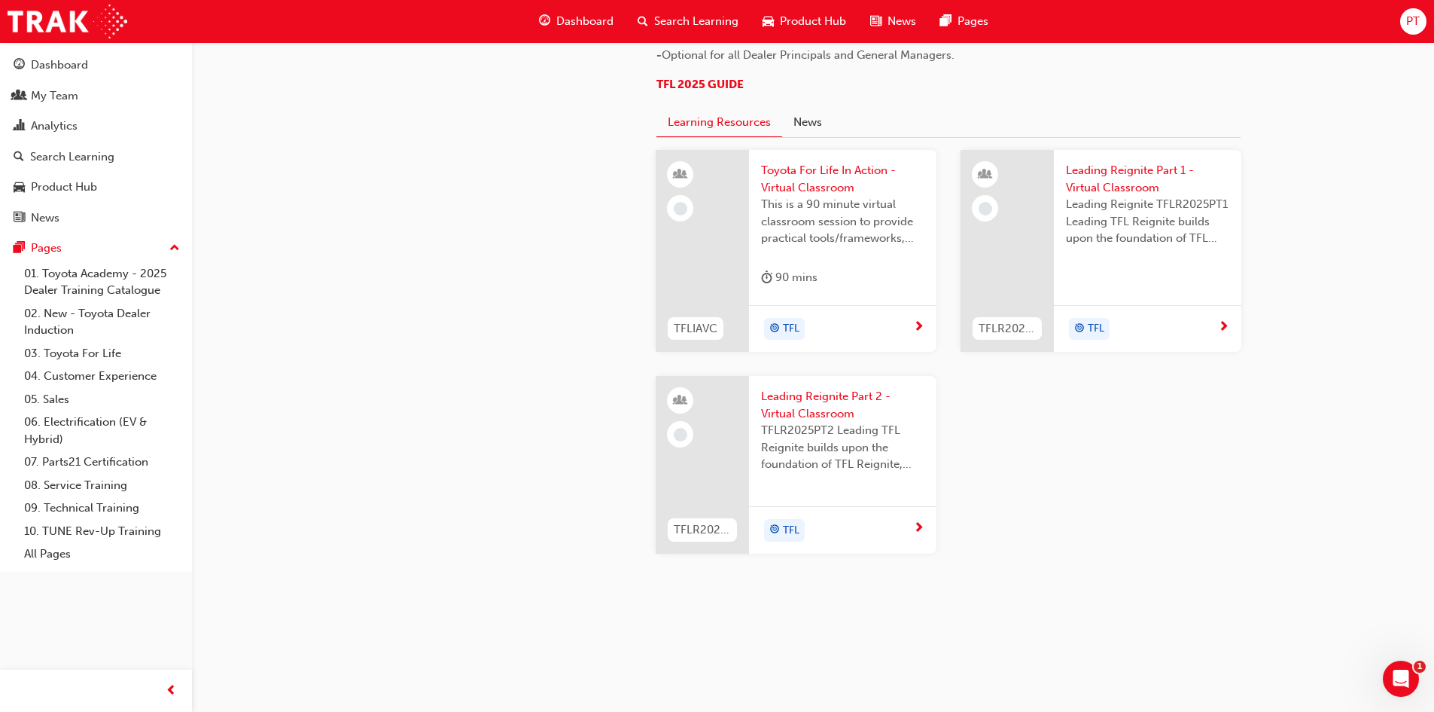
scroll to position [1575, 0]
click at [53, 376] on link "04. Customer Experience" at bounding box center [102, 375] width 168 height 23
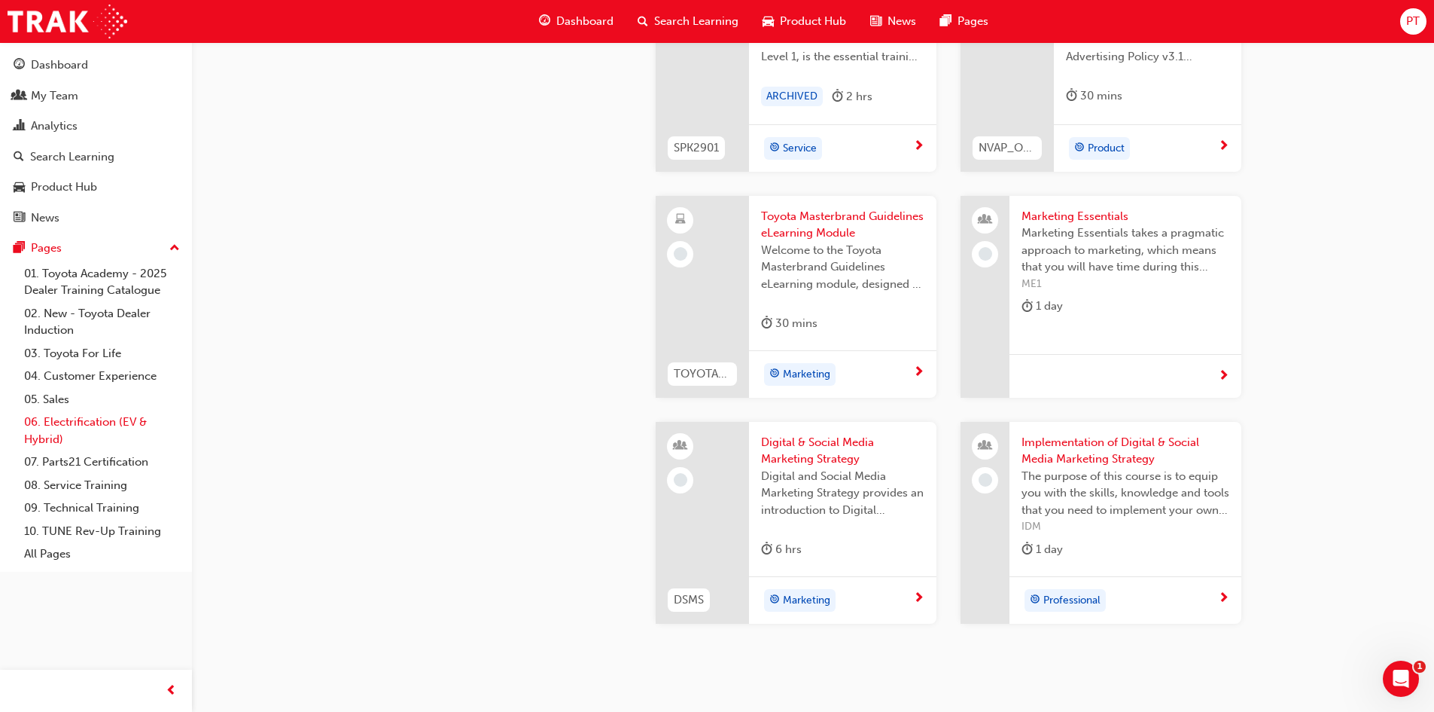
scroll to position [2869, 0]
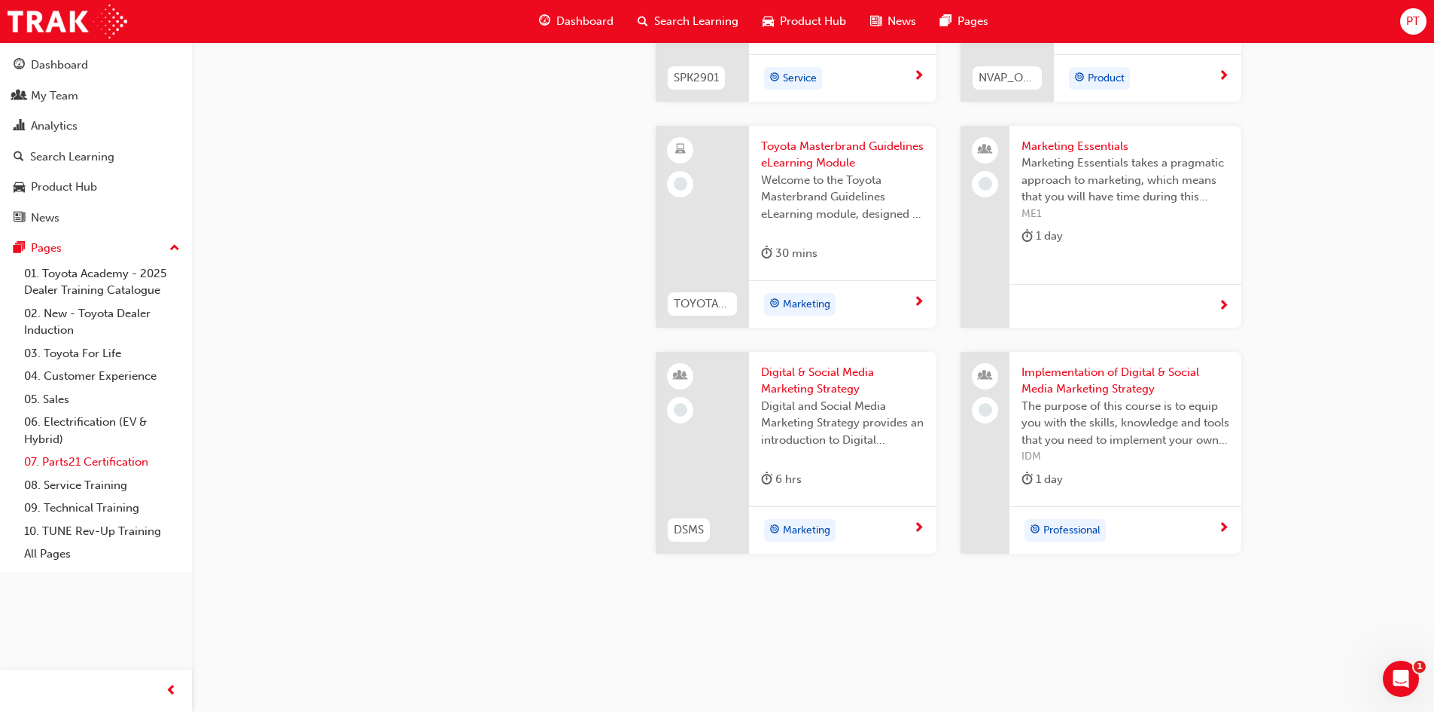
click at [53, 459] on link "07. Parts21 Certification" at bounding box center [102, 461] width 168 height 23
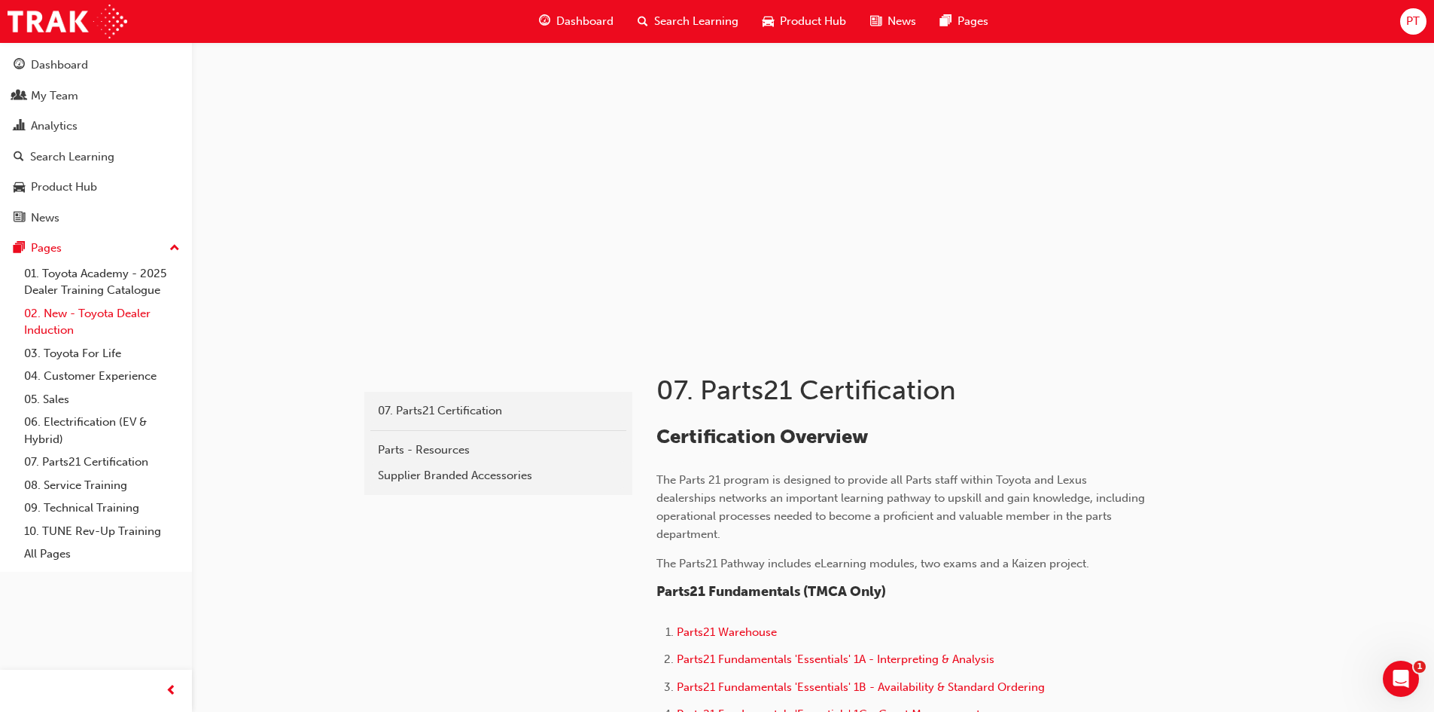
click at [87, 315] on link "02. New - Toyota Dealer Induction" at bounding box center [102, 322] width 168 height 40
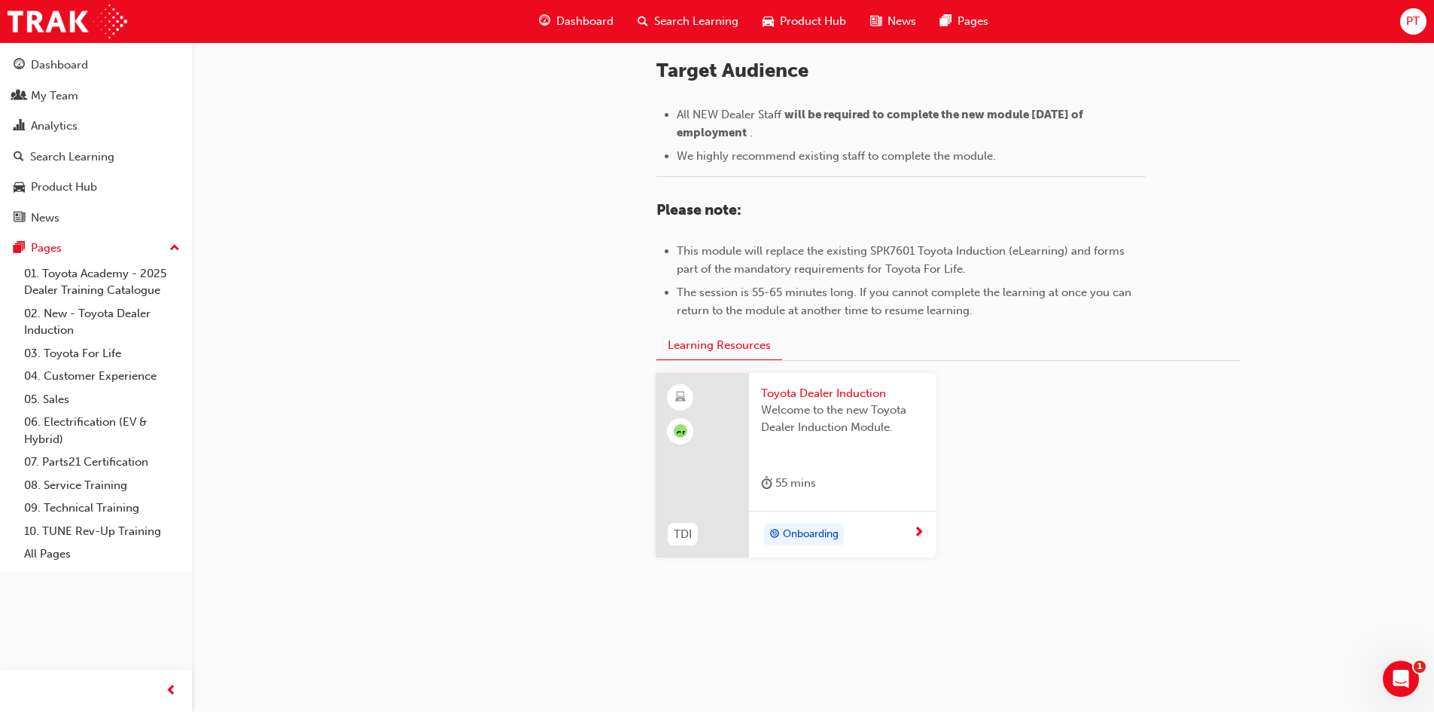
scroll to position [637, 0]
click at [506, 519] on div at bounding box center [496, 165] width 271 height 919
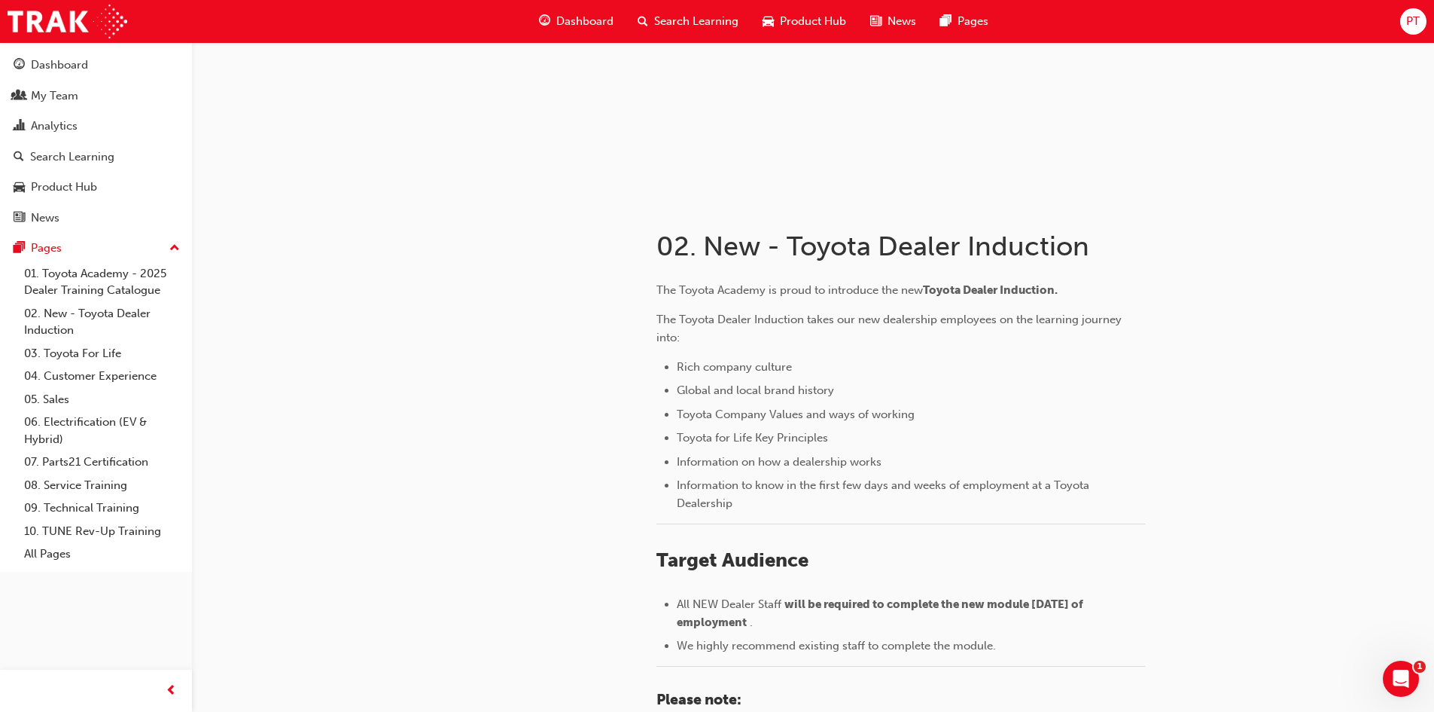
scroll to position [0, 0]
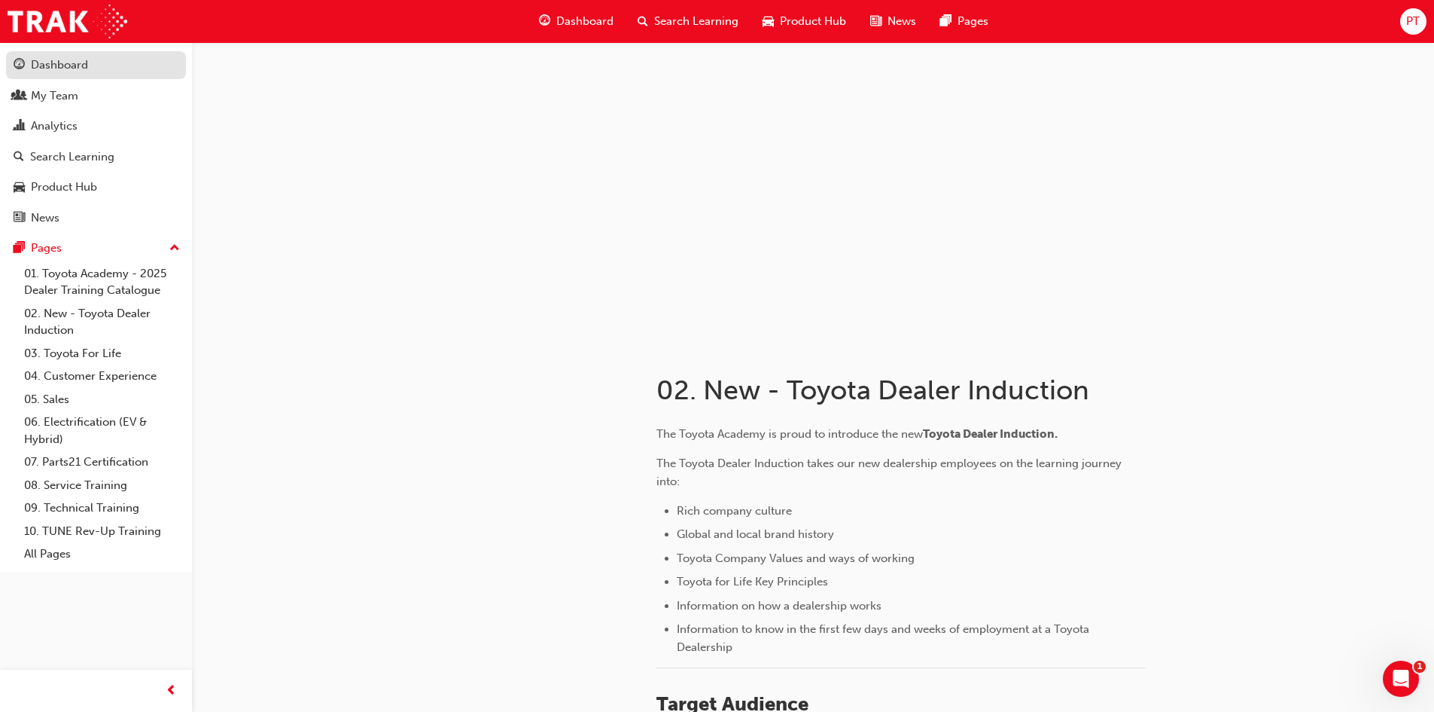
click at [67, 62] on div "Dashboard" at bounding box center [59, 64] width 57 height 17
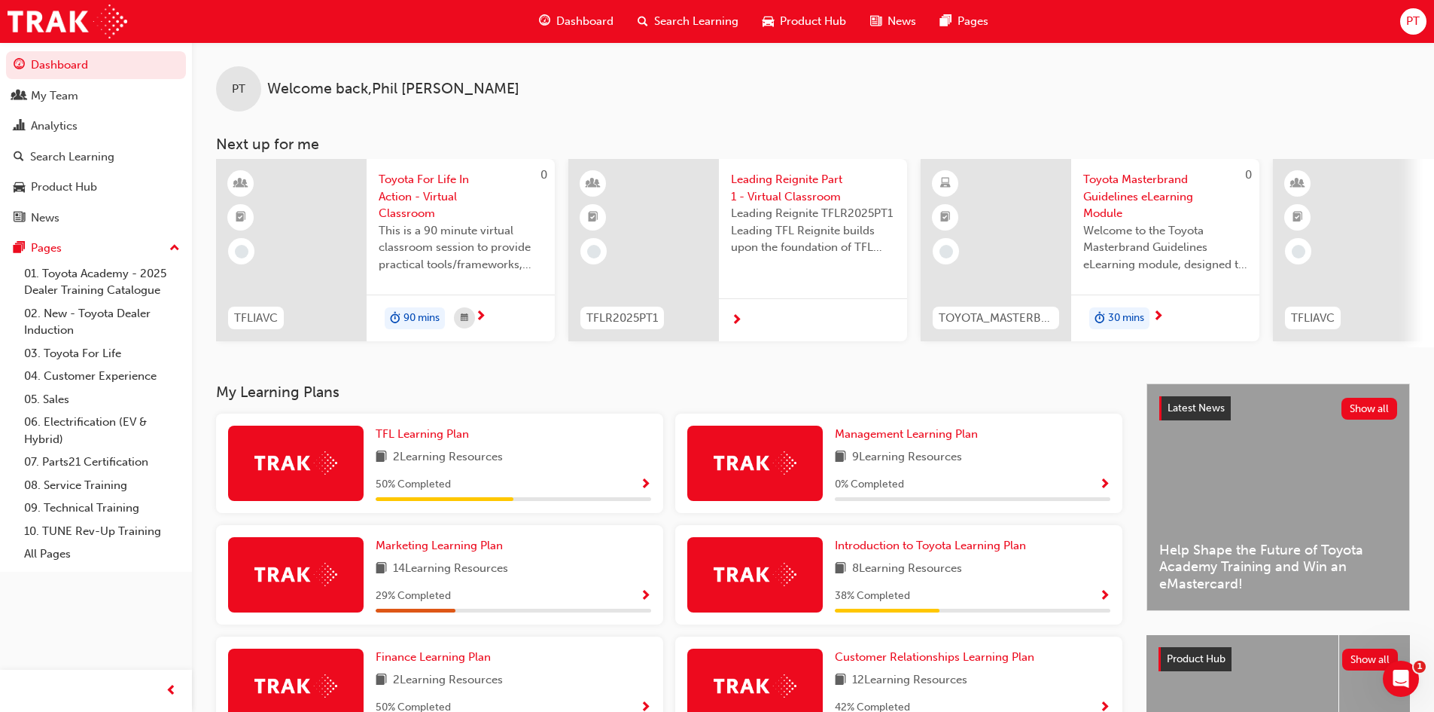
click at [1414, 20] on span "PT" at bounding box center [1413, 21] width 14 height 17
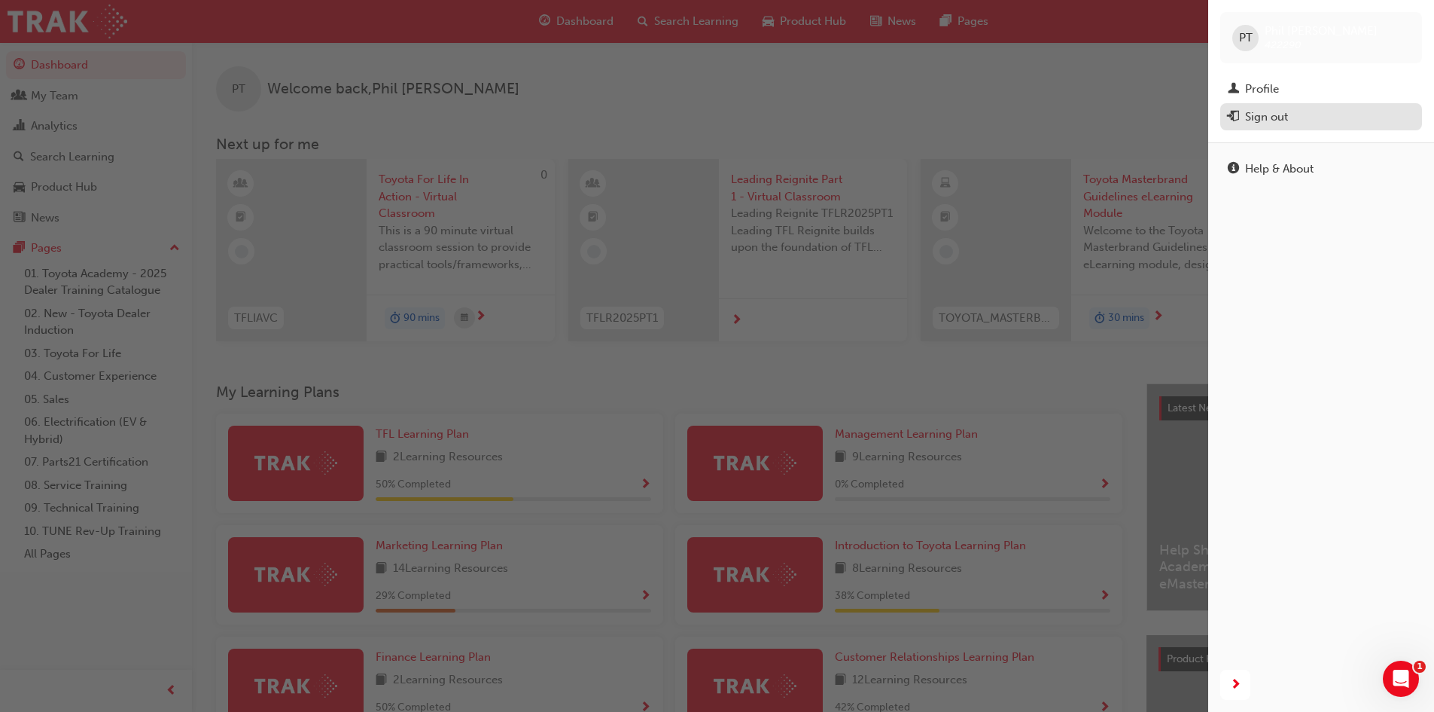
click at [1296, 110] on div "Sign out" at bounding box center [1321, 117] width 187 height 19
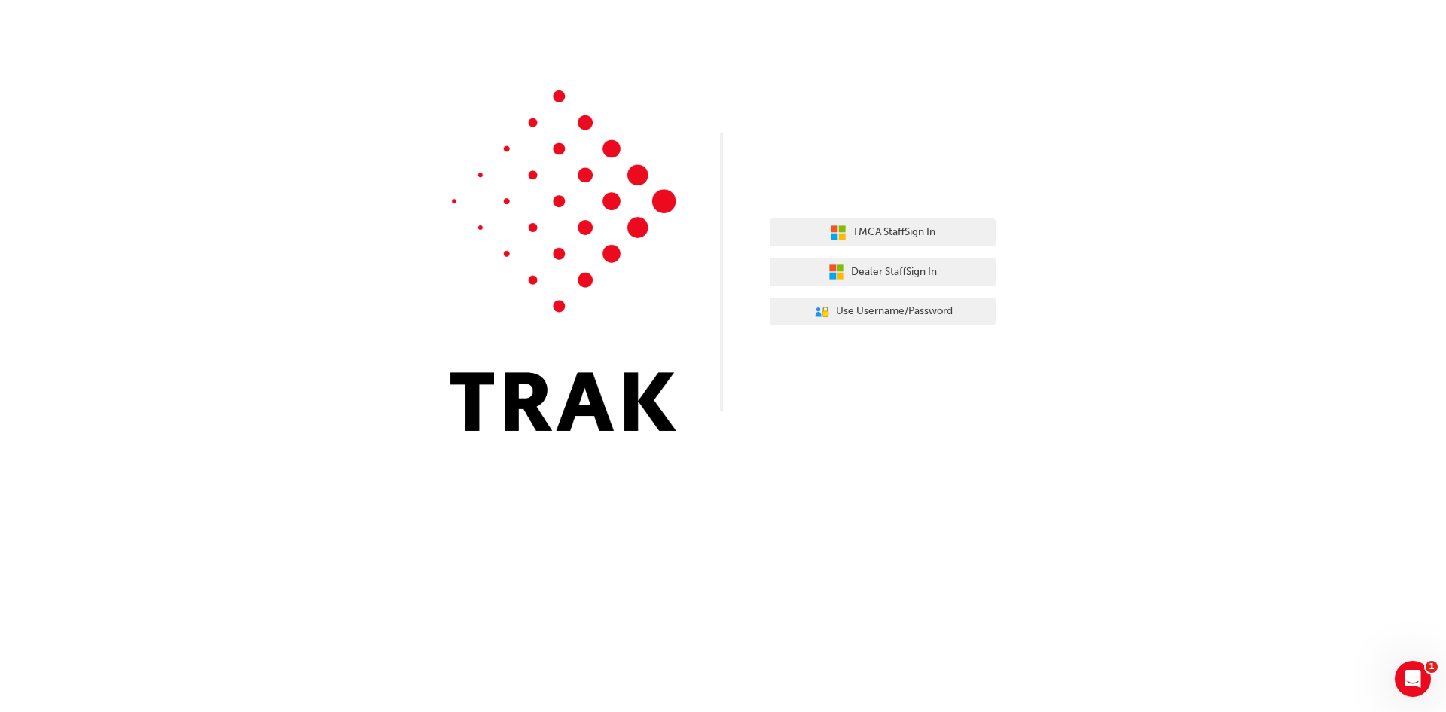
click at [985, 64] on div "TMCA Staff Sign In Dealer Staff Sign In User Authentication Icon - Blue Person,…" at bounding box center [723, 226] width 1446 height 453
